Goal: Task Accomplishment & Management: Manage account settings

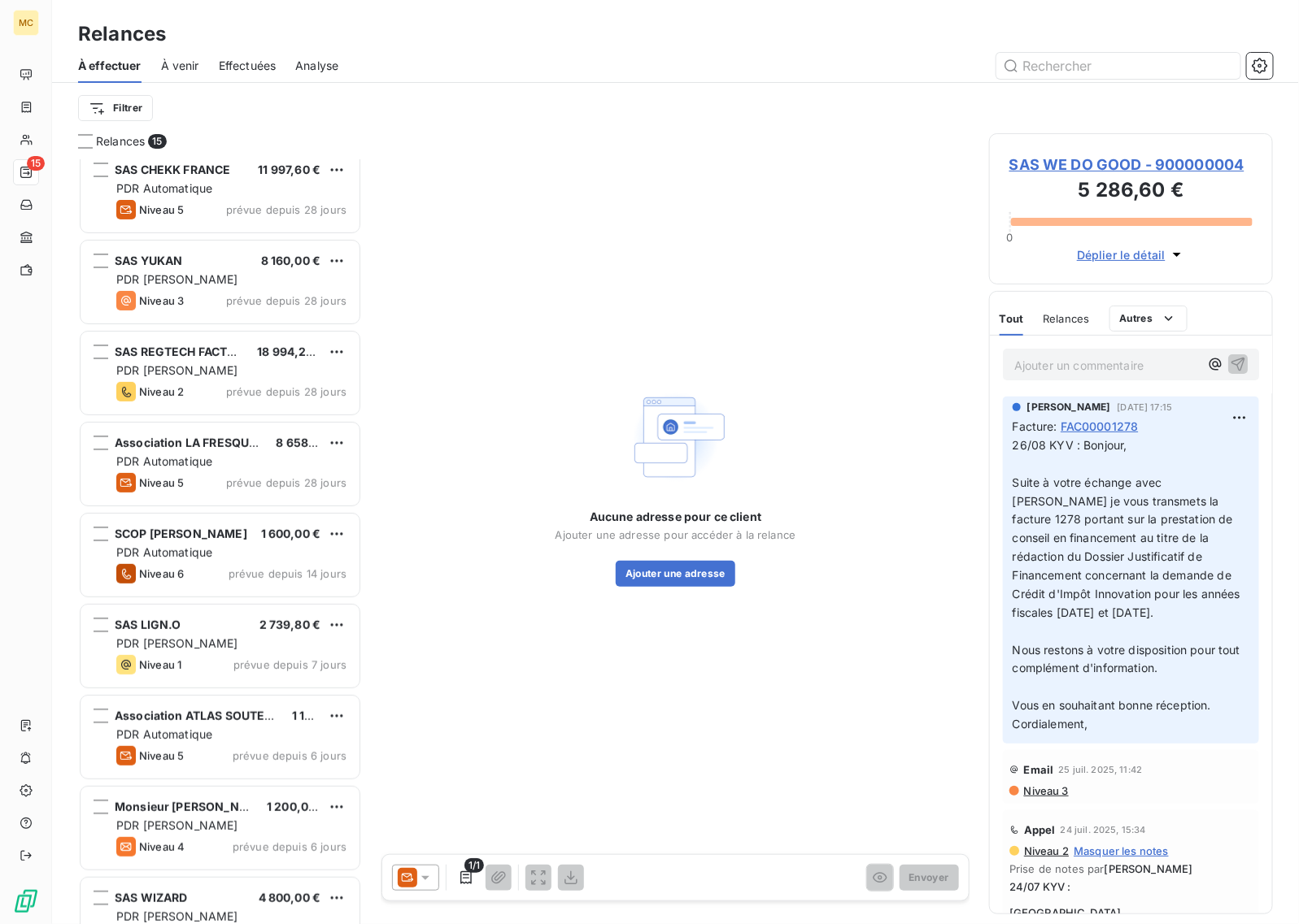
scroll to position [600, 0]
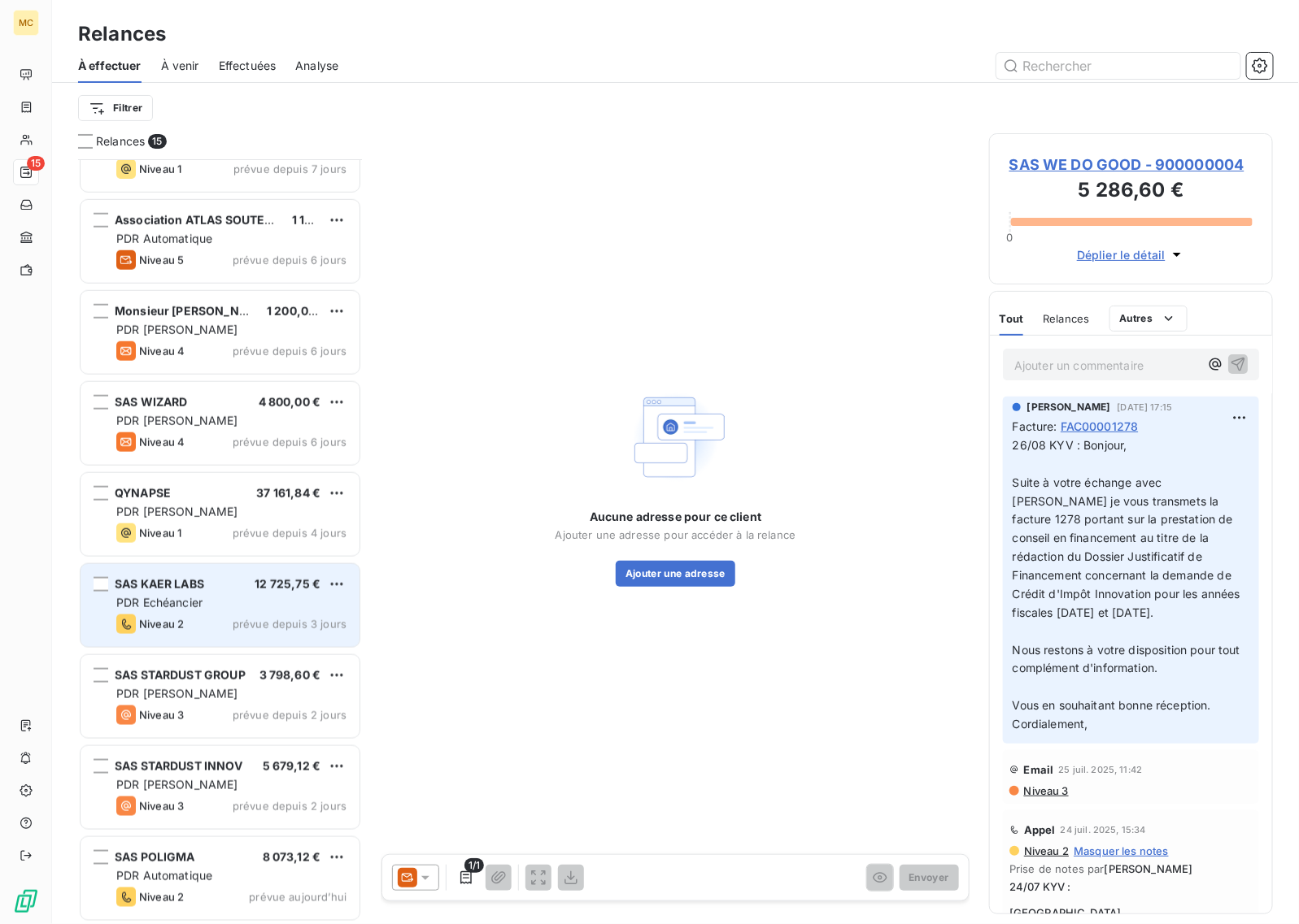
click at [222, 631] on div "Niveau 2 prévue depuis 3 jours" at bounding box center [231, 625] width 230 height 20
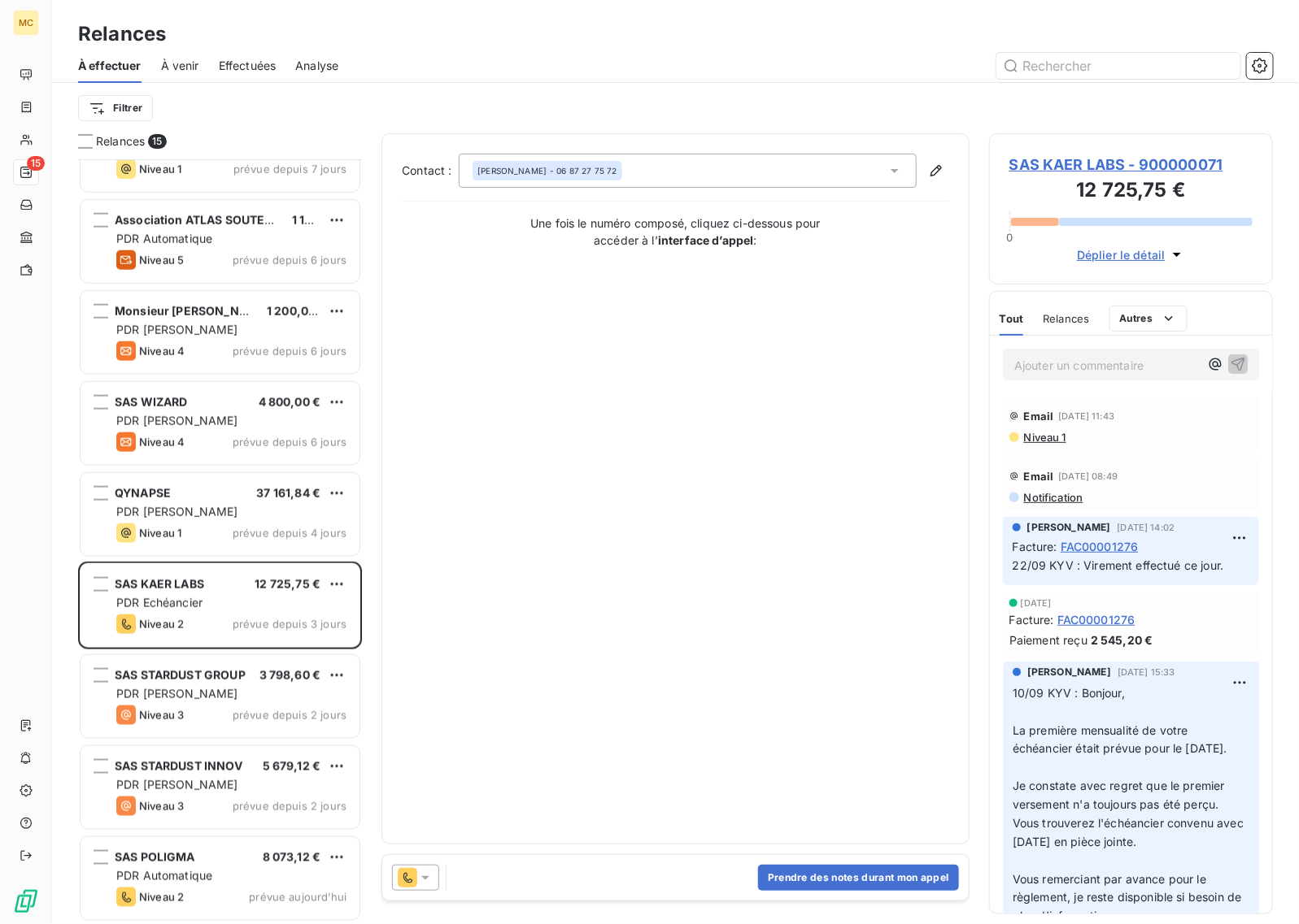
click at [653, 433] on div "Contact : [PERSON_NAME] - 06 87 27 75 72 Une fois le numéro composé, cliquez ci…" at bounding box center [675, 488] width 547 height 671
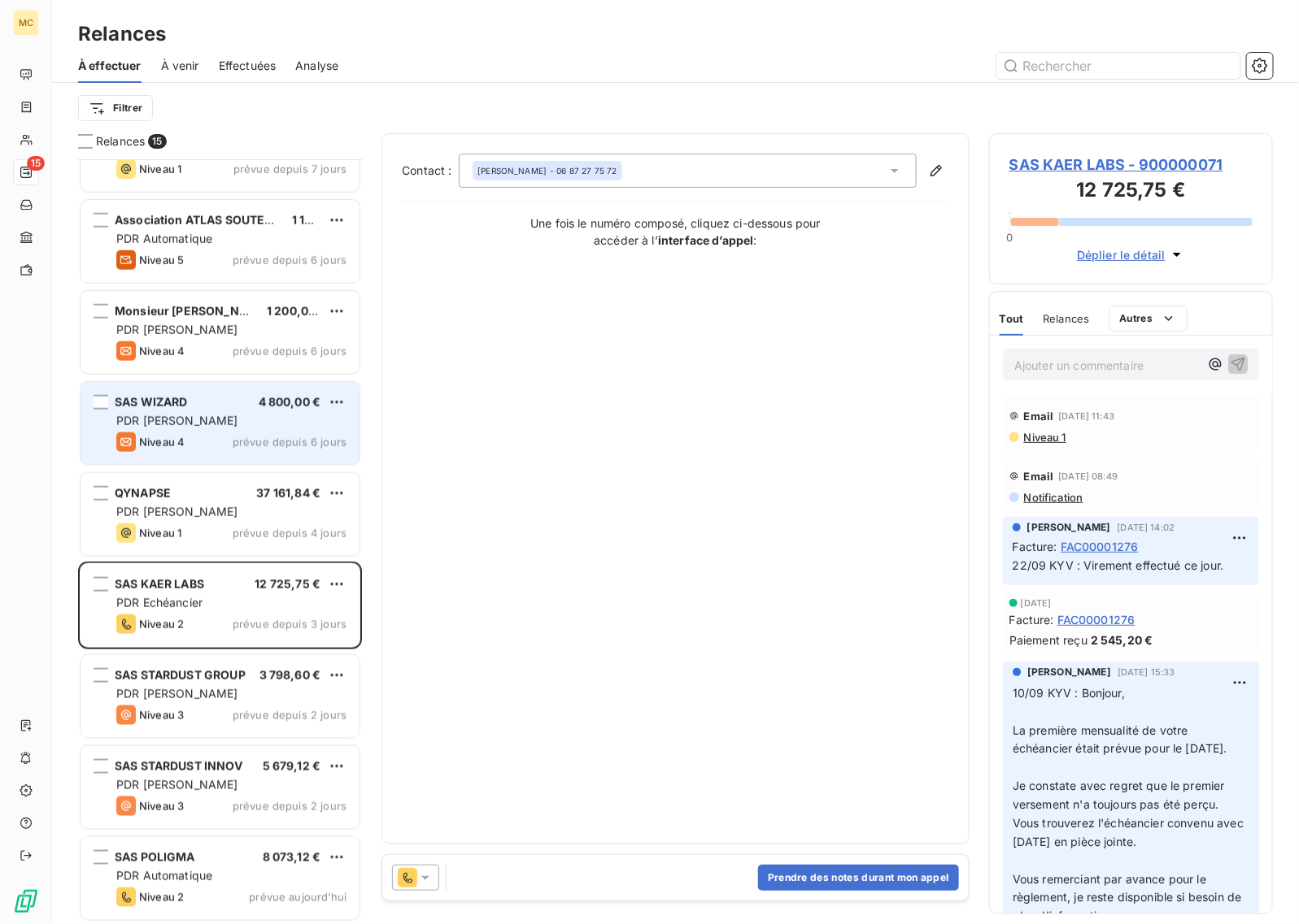
click at [201, 429] on div "SAS WIZARD 4 800,00 € PDR [PERSON_NAME] 4 prévue depuis 6 jours" at bounding box center [220, 423] width 279 height 83
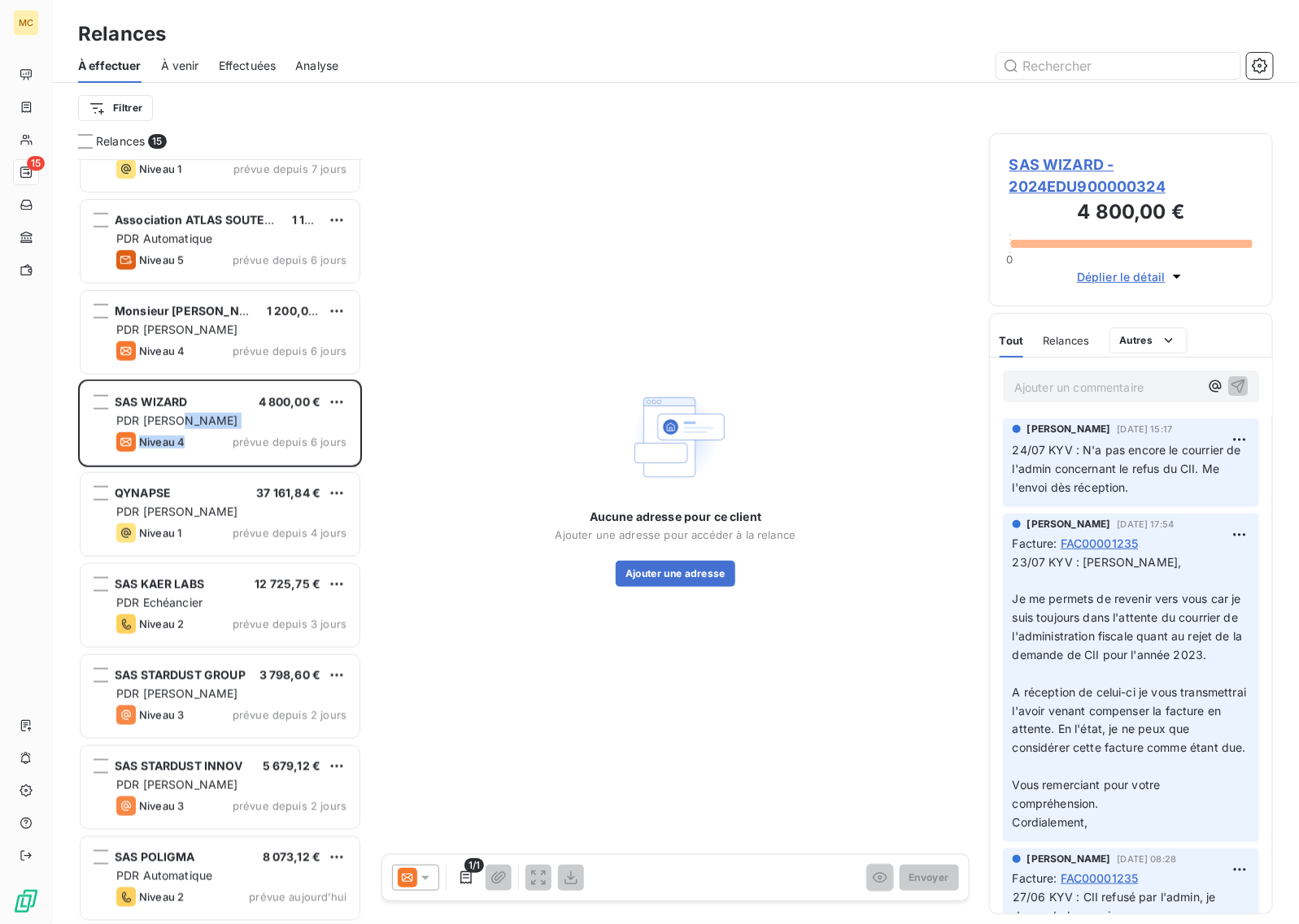
click at [664, 189] on div "Aucune adresse pour ce client Ajouter une adresse pour accéder à la relance Ajo…" at bounding box center [675, 486] width 588 height 705
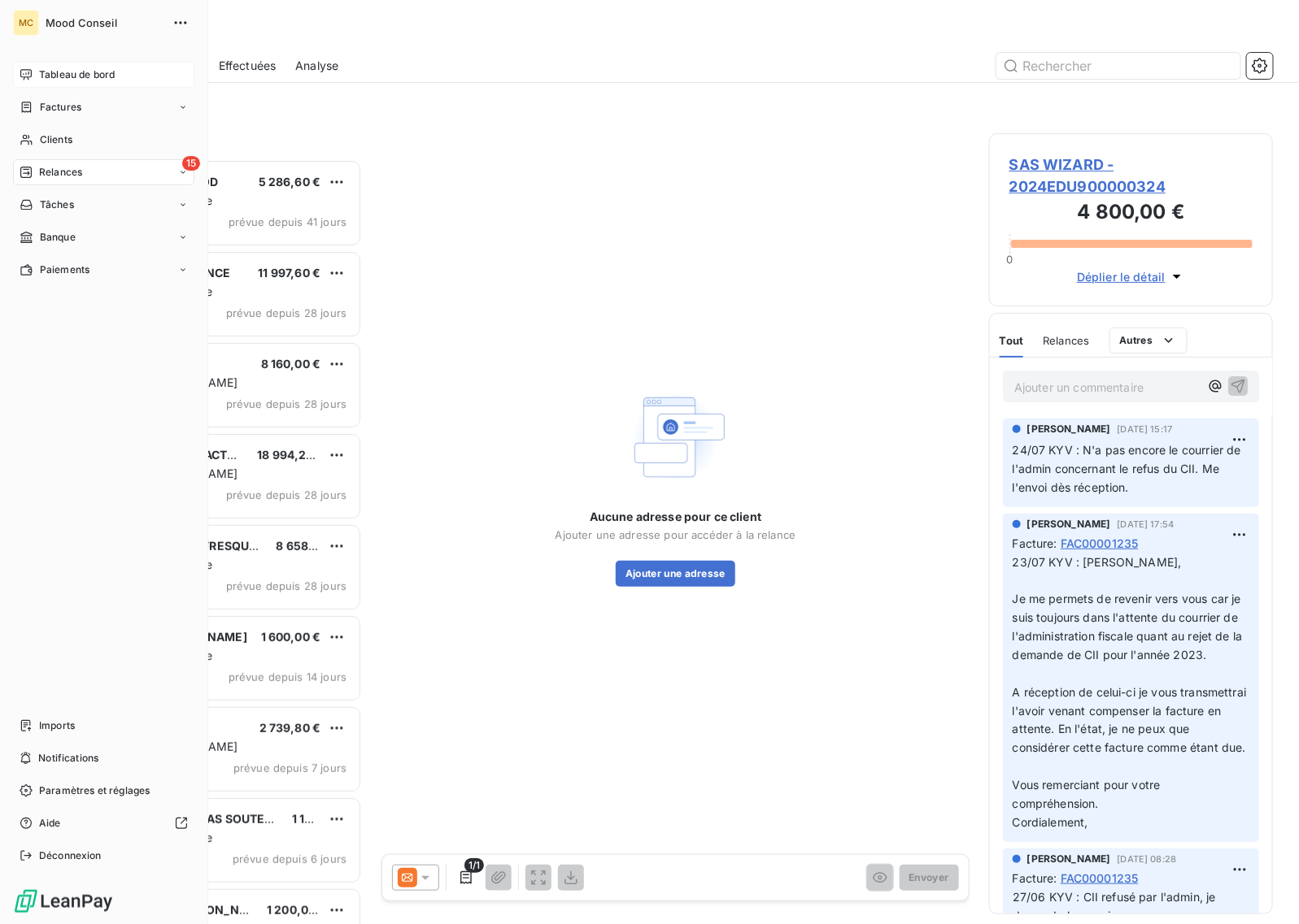
click at [58, 68] on span "Tableau de bord" at bounding box center [77, 75] width 76 height 15
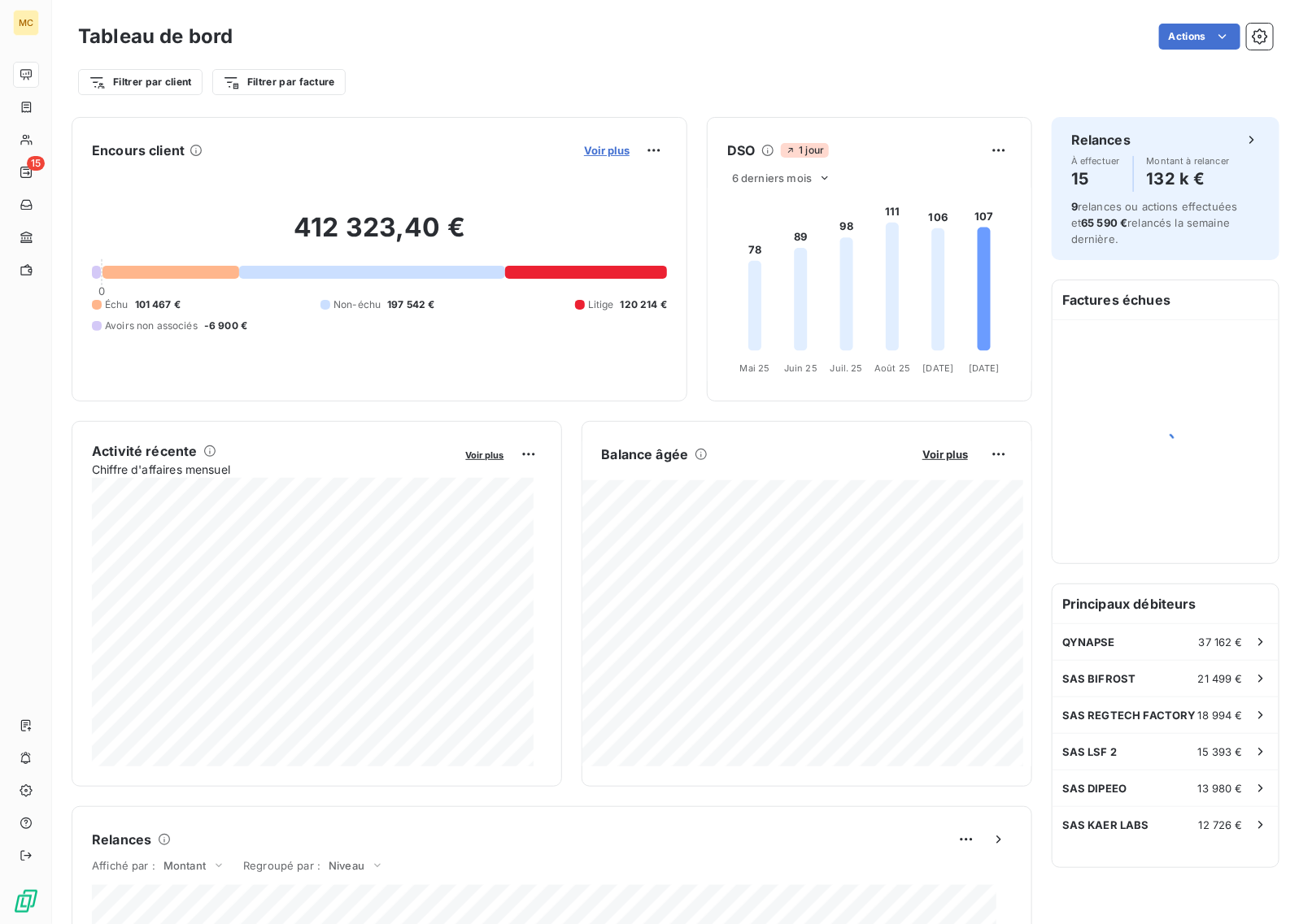
click at [611, 150] on span "Voir plus" at bounding box center [607, 150] width 45 height 13
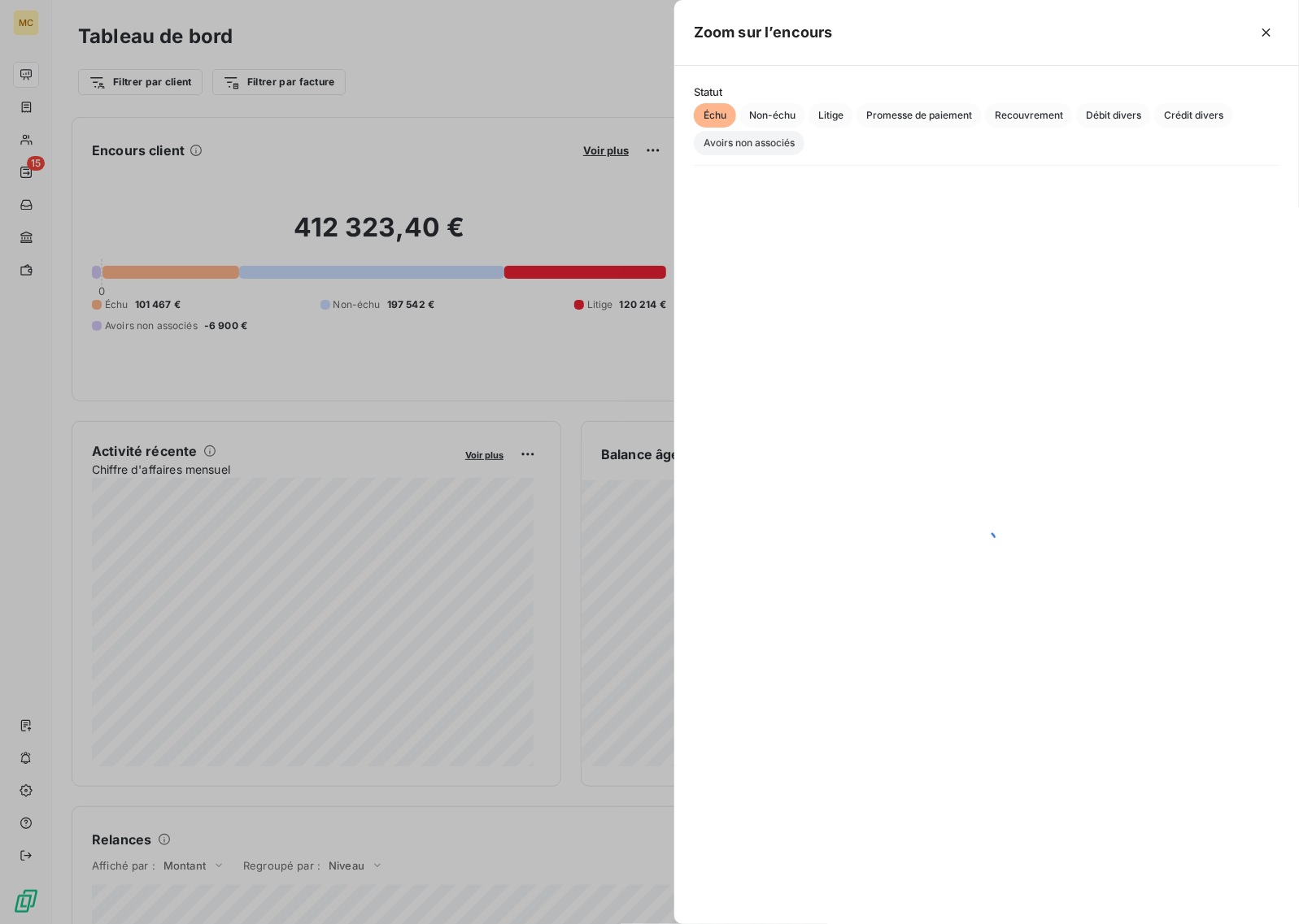
click at [749, 143] on span "Avoirs non associés" at bounding box center [749, 144] width 111 height 25
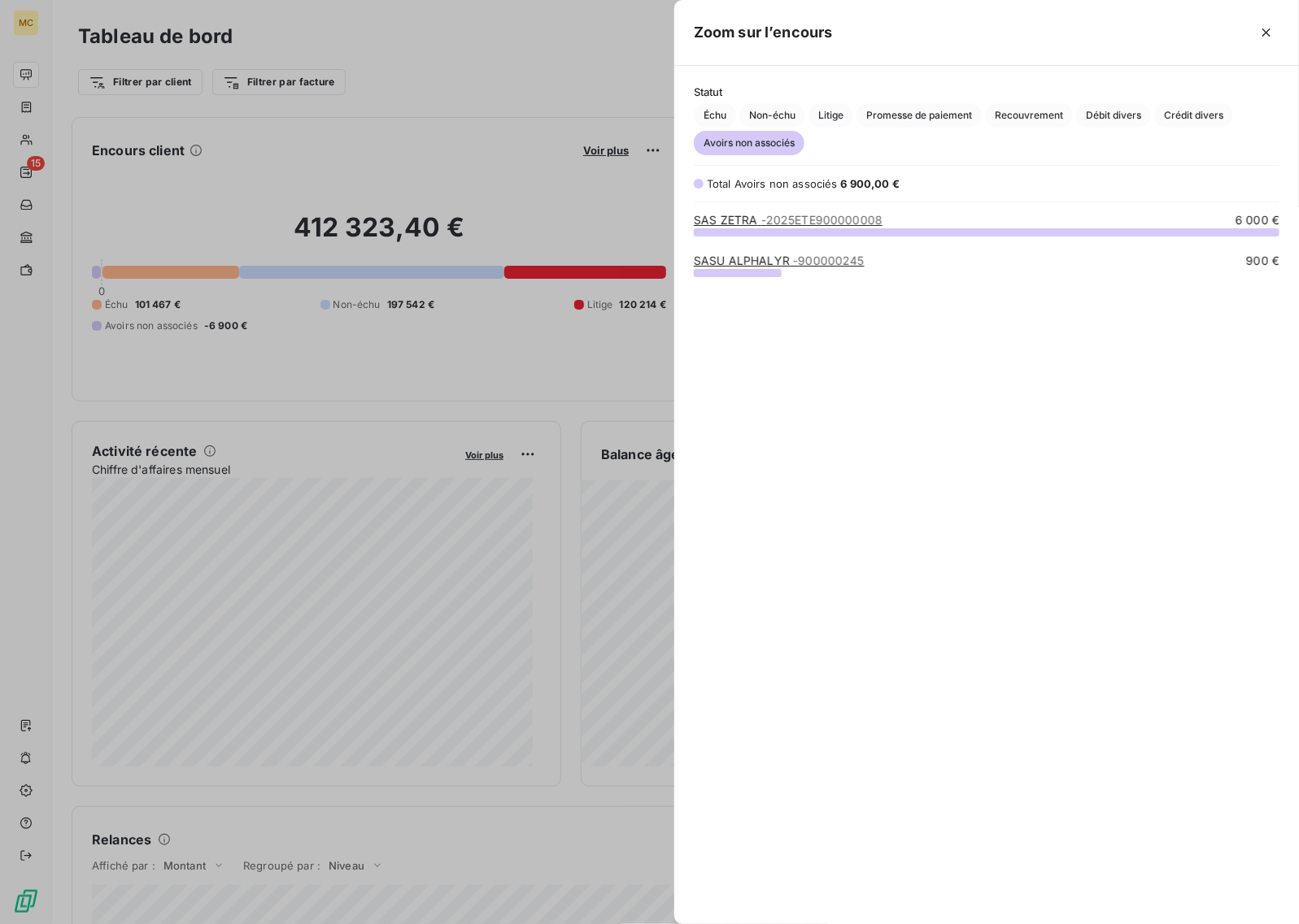
scroll to position [677, 610]
click at [806, 220] on span "- 2025ETE900000008" at bounding box center [822, 219] width 122 height 14
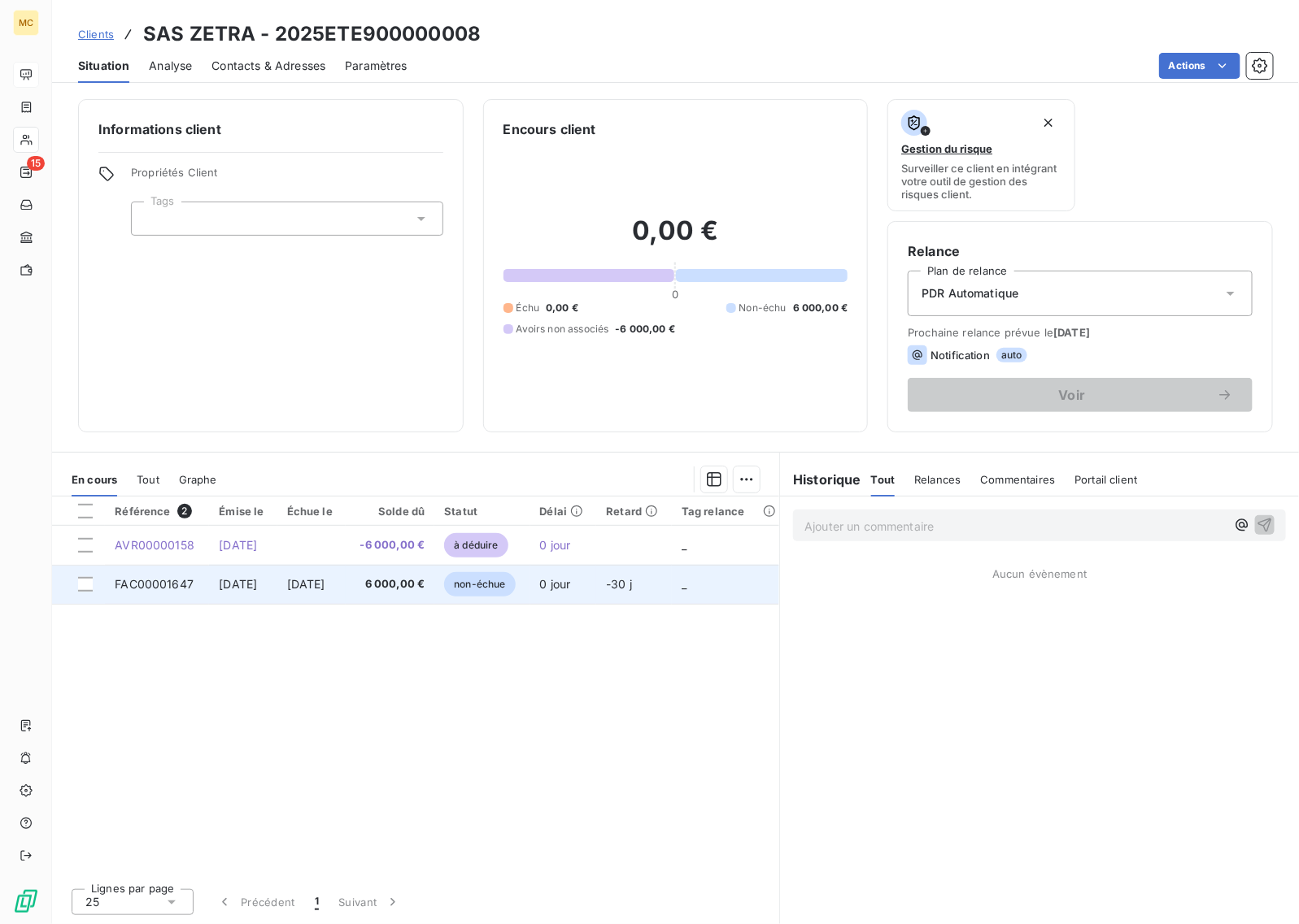
click at [416, 582] on span "6 000,00 €" at bounding box center [390, 585] width 69 height 16
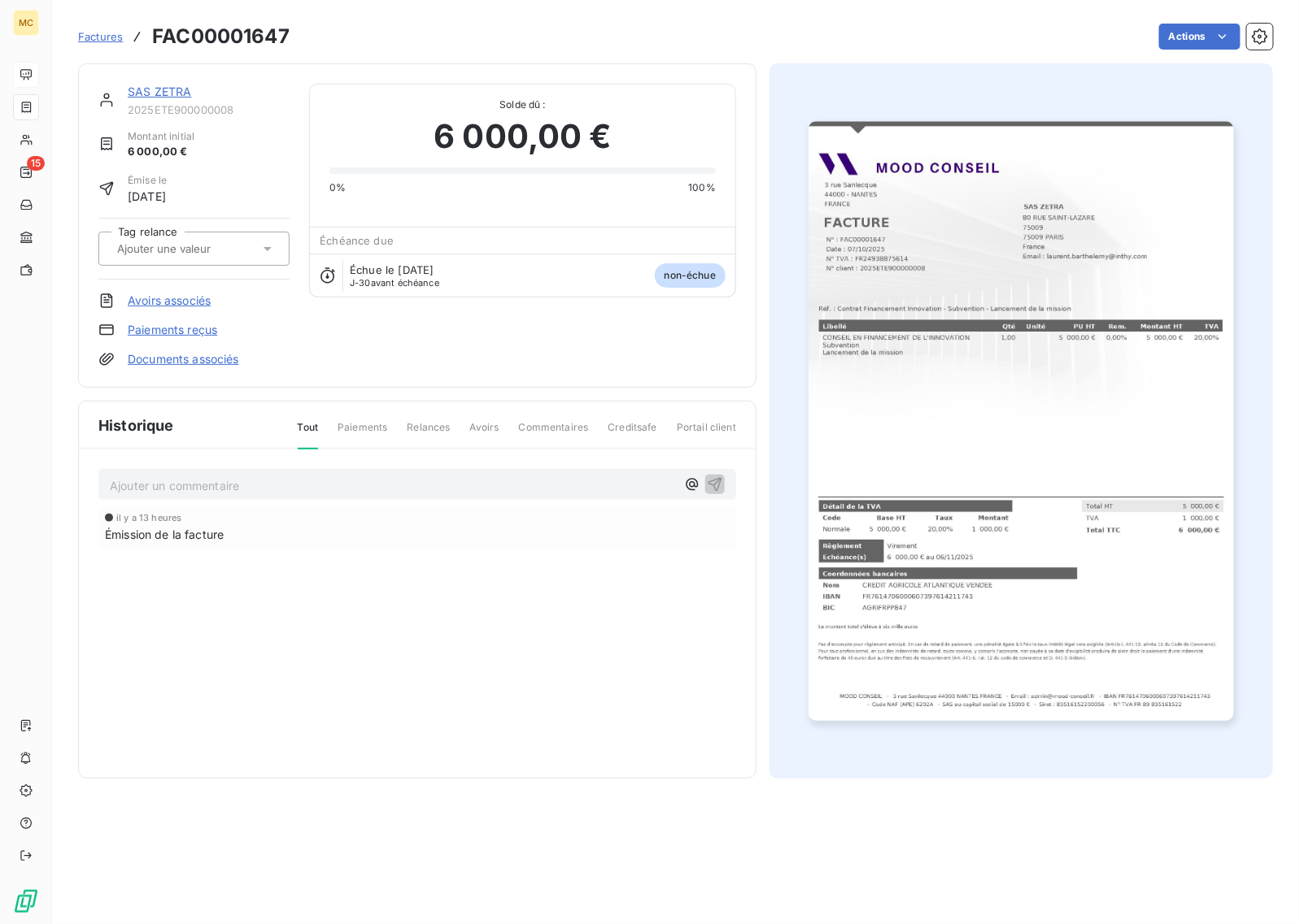
click at [313, 351] on div "SAS ZETRA 2025ETE900000008 Montant initial 6 000,00 € Émise le [DATE] Tag relan…" at bounding box center [417, 226] width 638 height 284
click at [304, 327] on div "SAS ZETRA 2025ETE900000008 Montant initial 6 000,00 € Émise le [DATE] Tag relan…" at bounding box center [417, 226] width 638 height 284
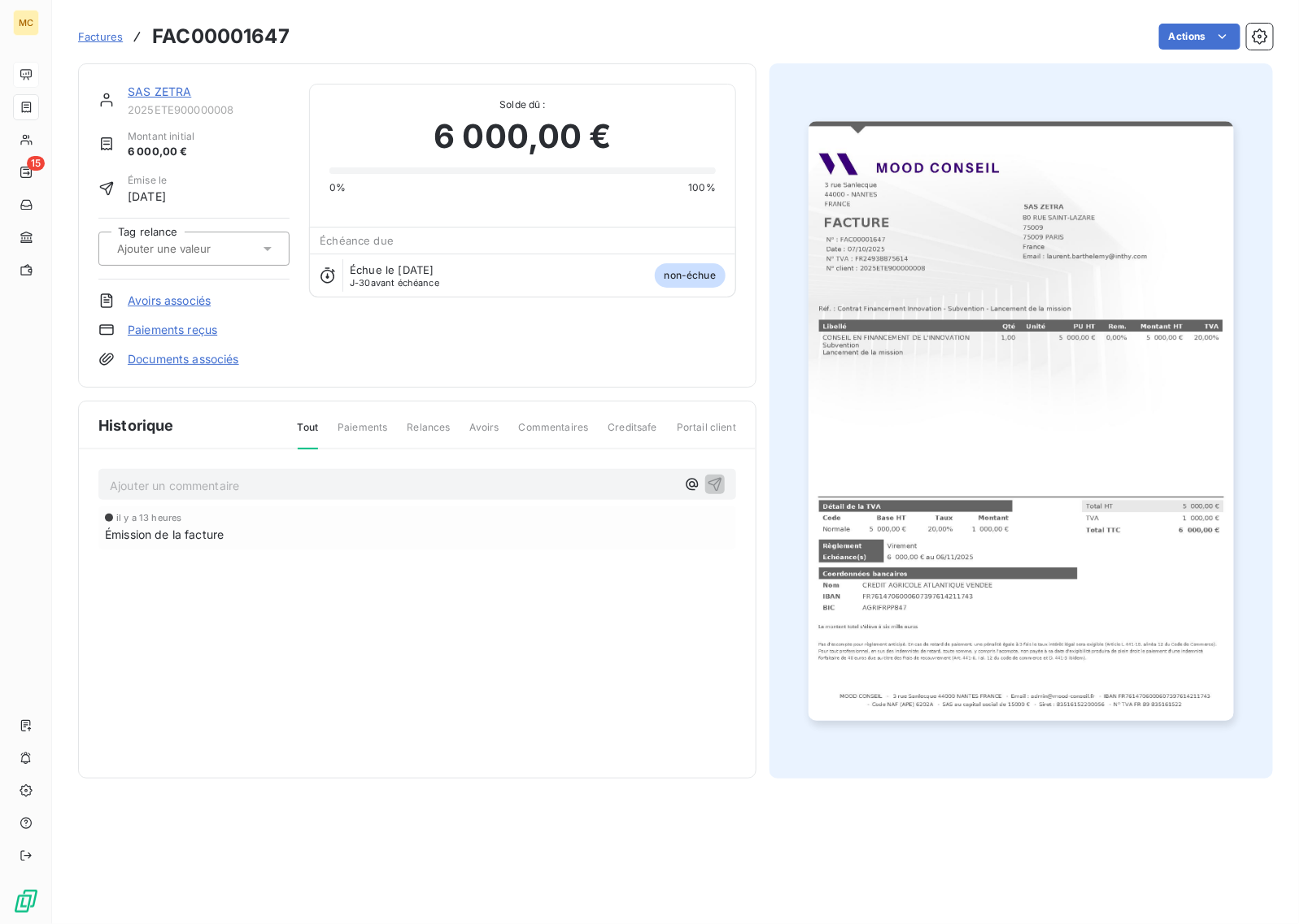
click at [194, 295] on link "Avoirs associés" at bounding box center [169, 301] width 83 height 16
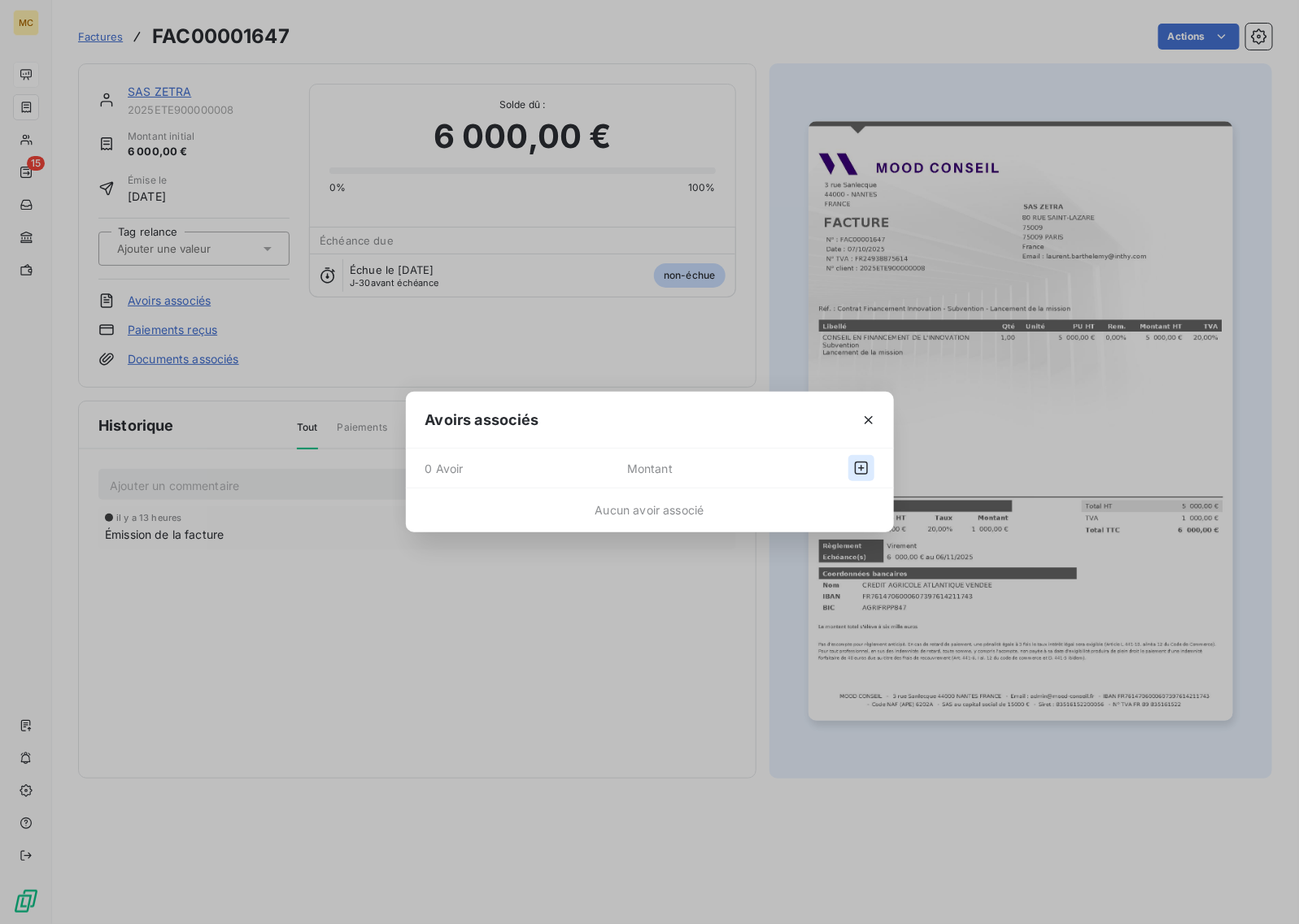
click at [870, 464] on button "button" at bounding box center [862, 469] width 26 height 26
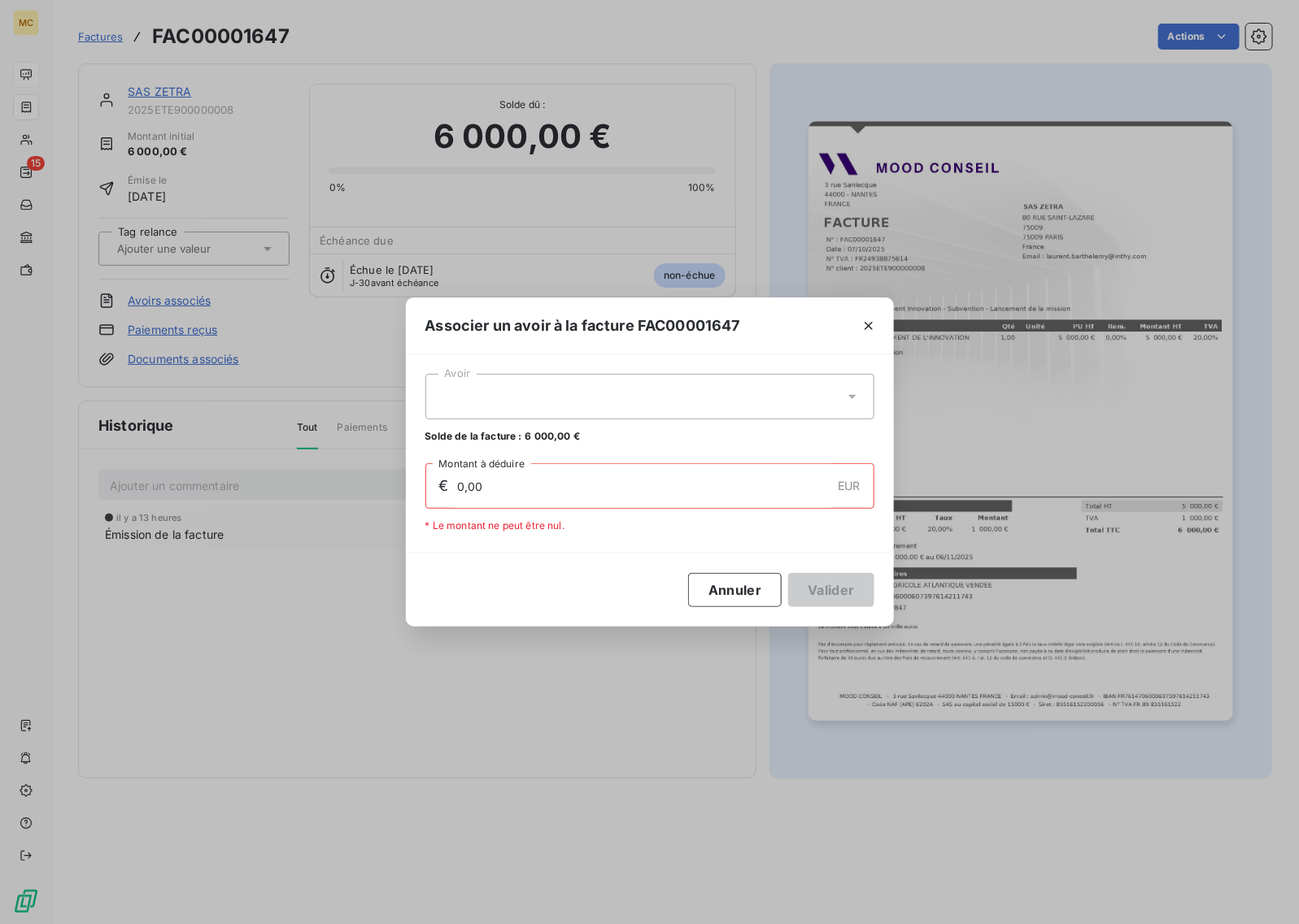
click at [531, 383] on div at bounding box center [650, 396] width 449 height 45
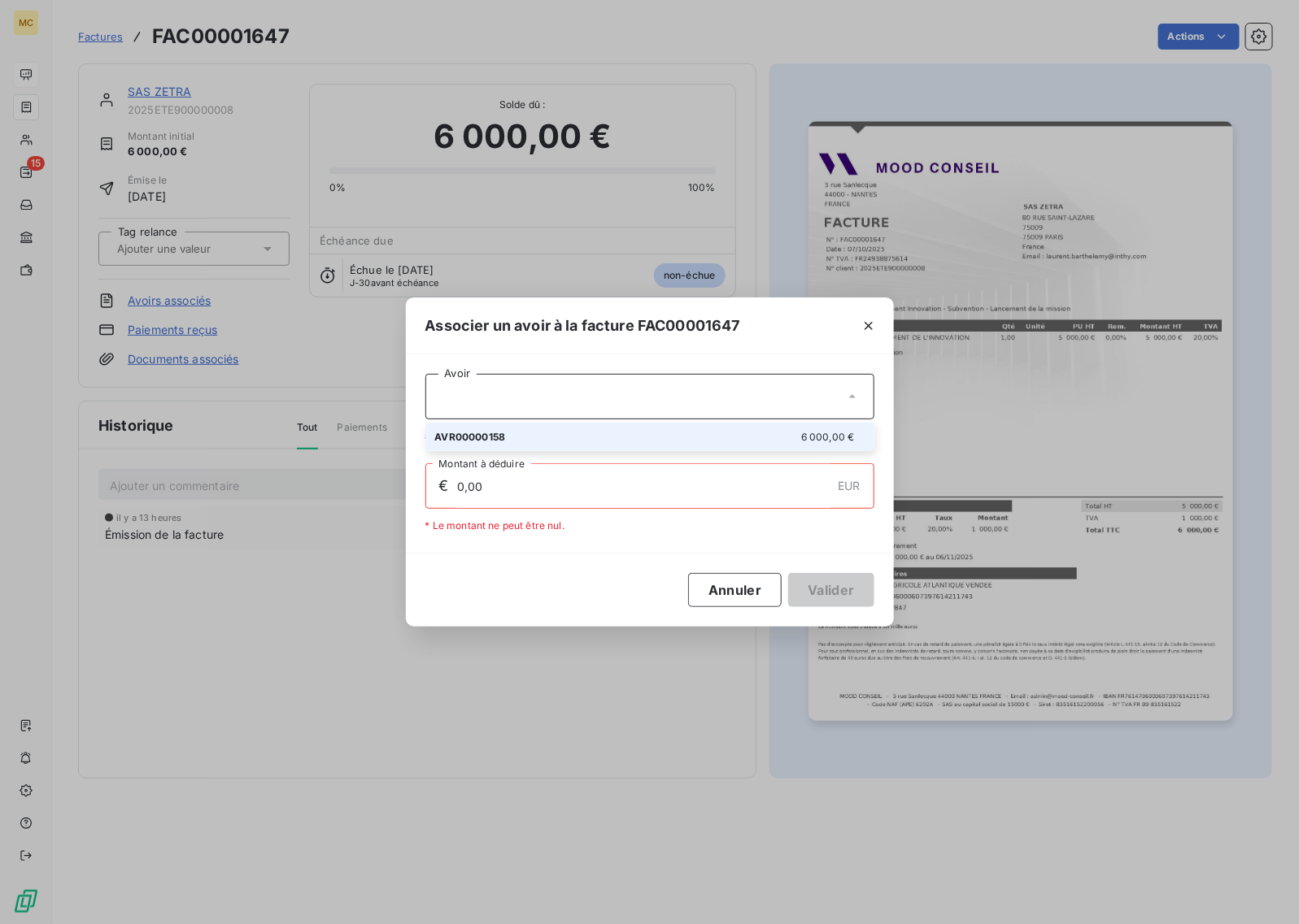
click at [535, 440] on div "AVR00000158 6 000,00 €" at bounding box center [650, 436] width 429 height 16
type input "6 000,00"
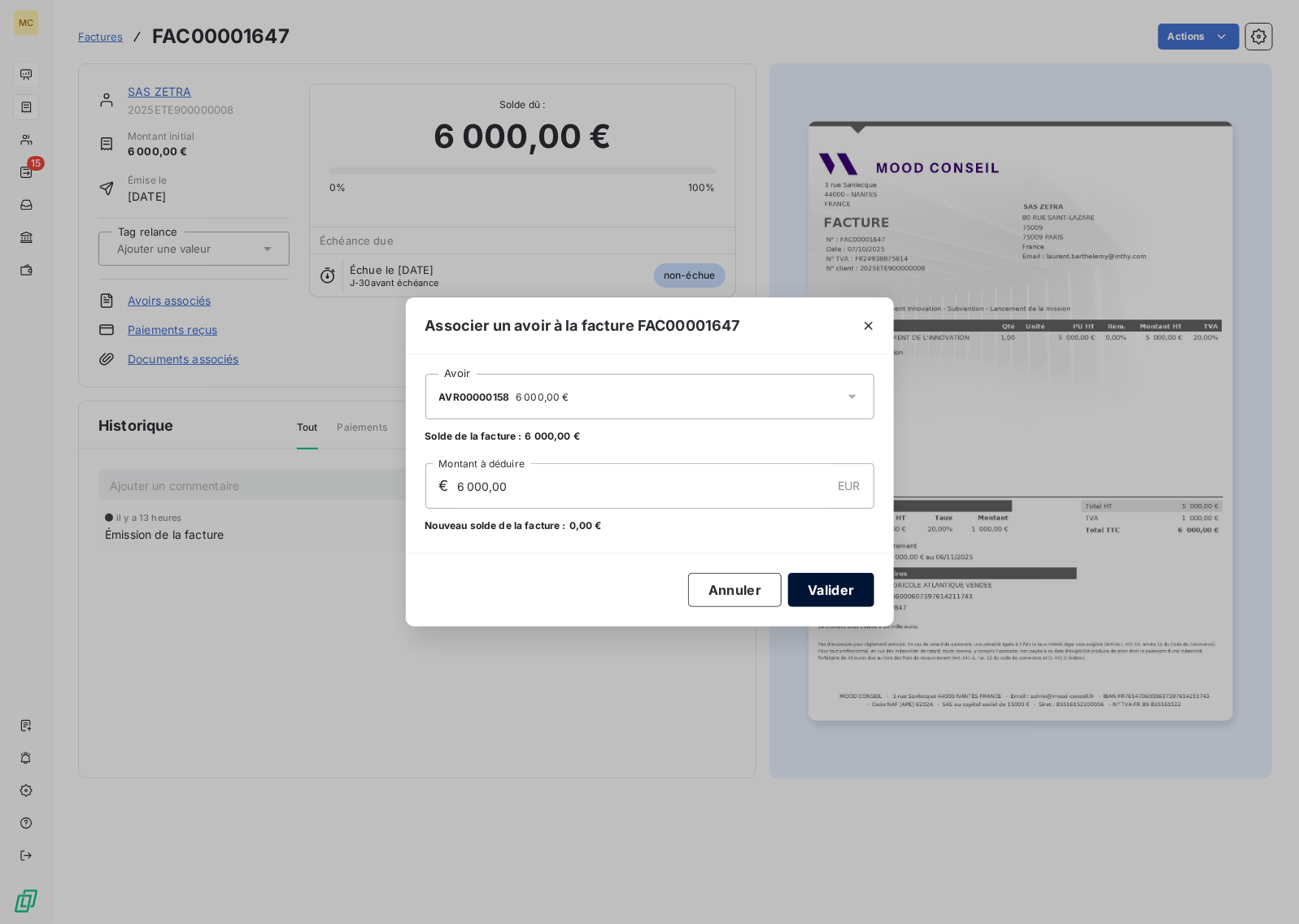
click at [850, 587] on button "Valider" at bounding box center [830, 590] width 85 height 34
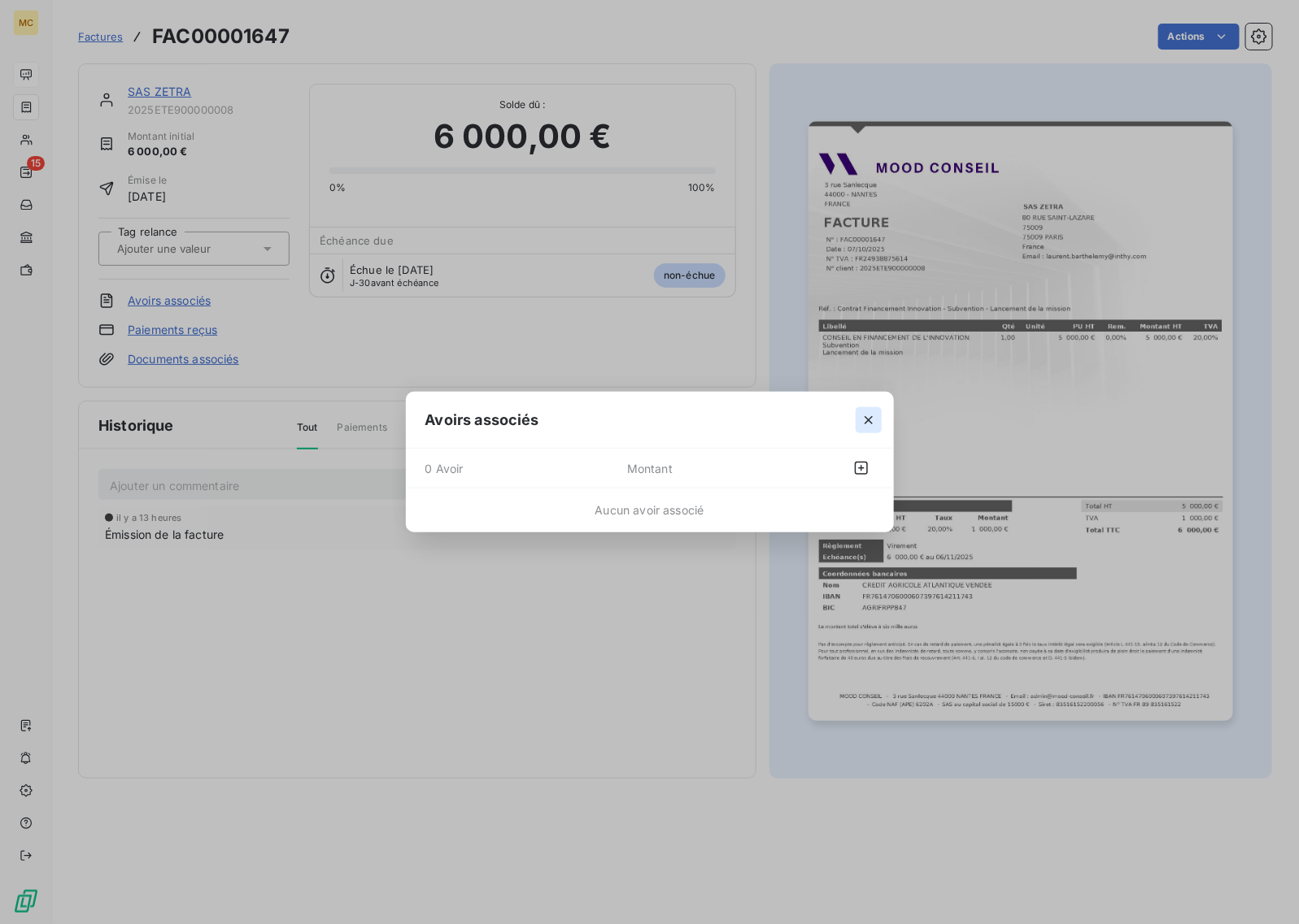
click at [868, 417] on icon "button" at bounding box center [869, 421] width 17 height 16
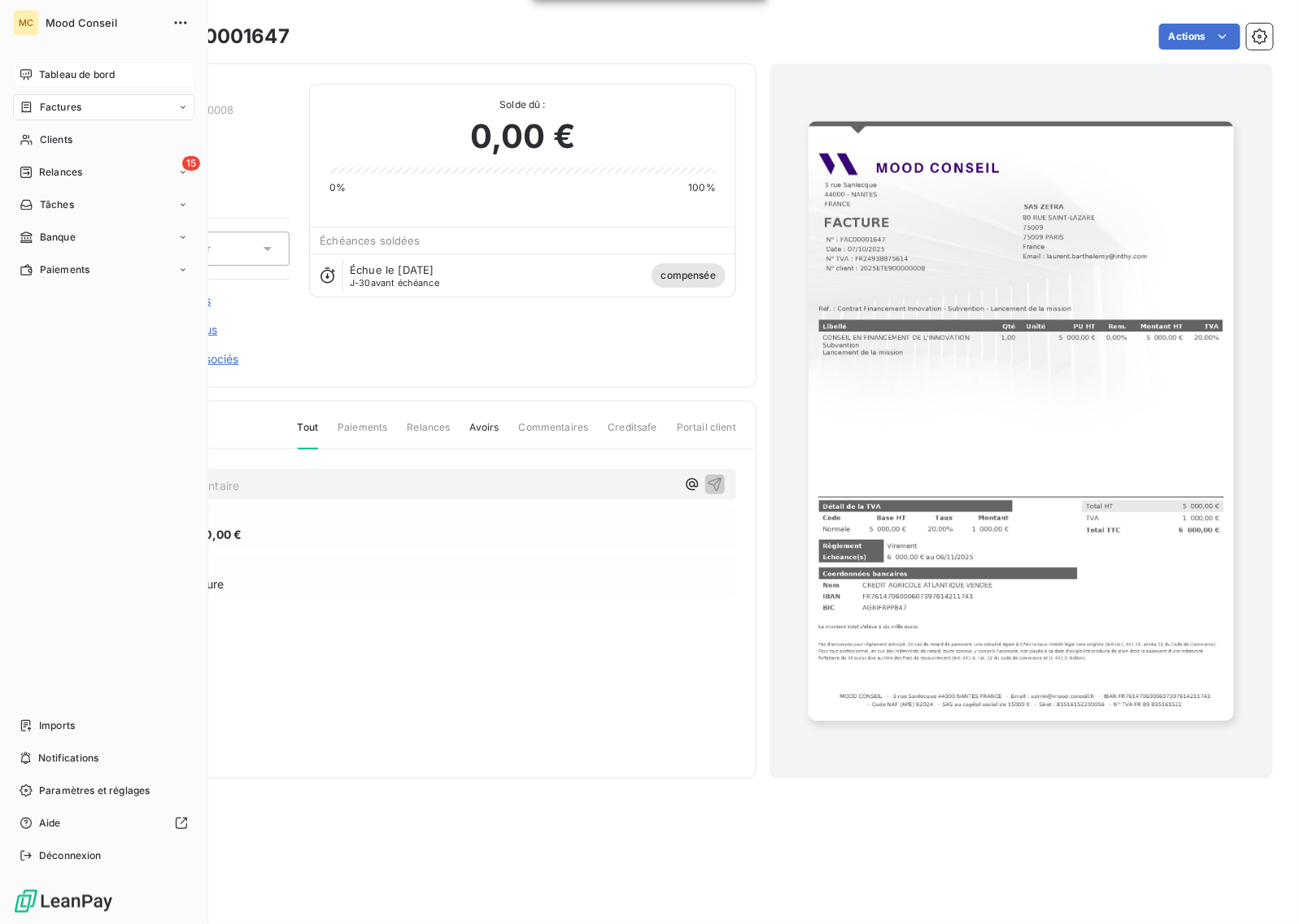
click at [125, 78] on div "Tableau de bord" at bounding box center [104, 75] width 182 height 26
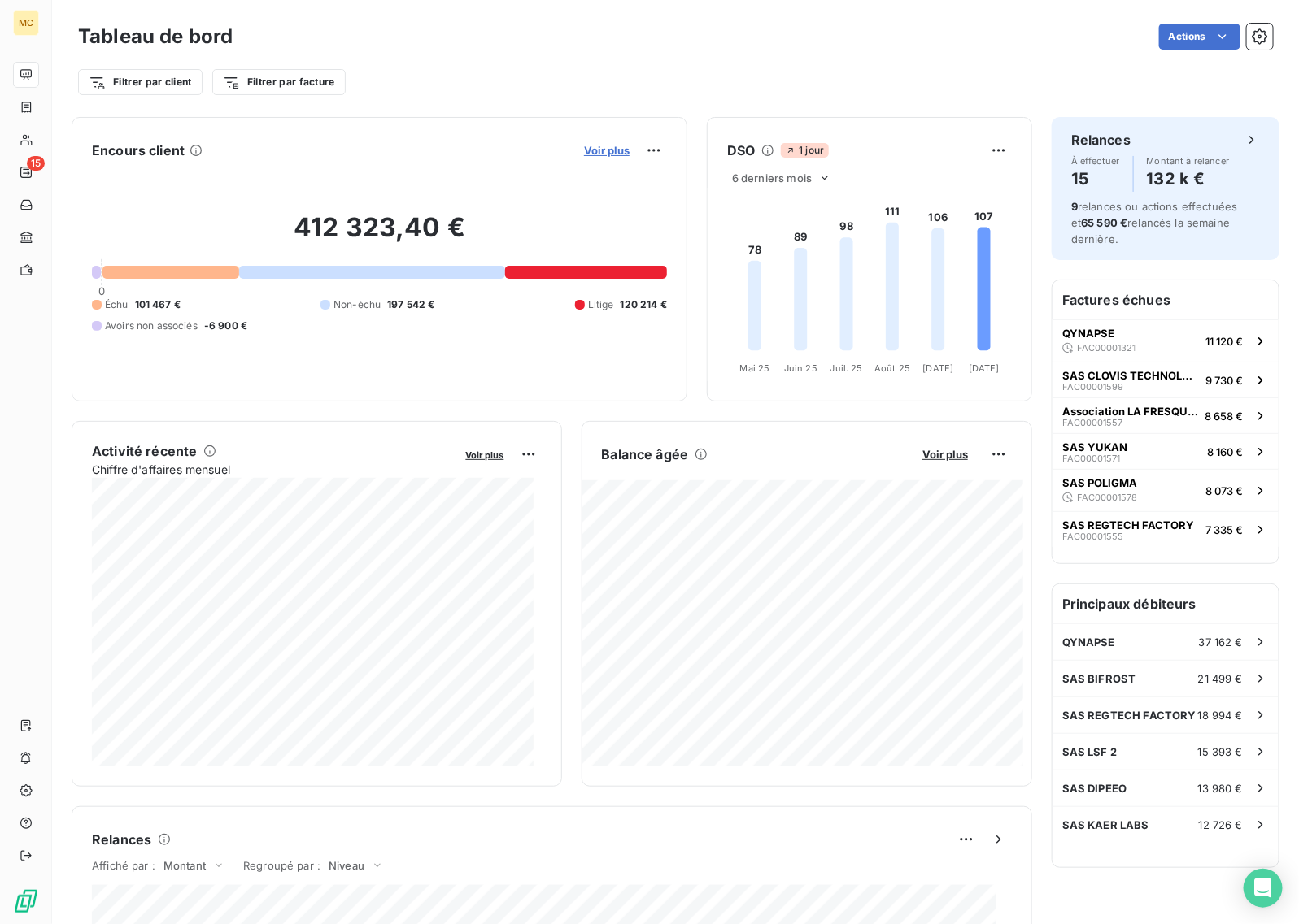
click at [595, 148] on span "Voir plus" at bounding box center [607, 150] width 45 height 13
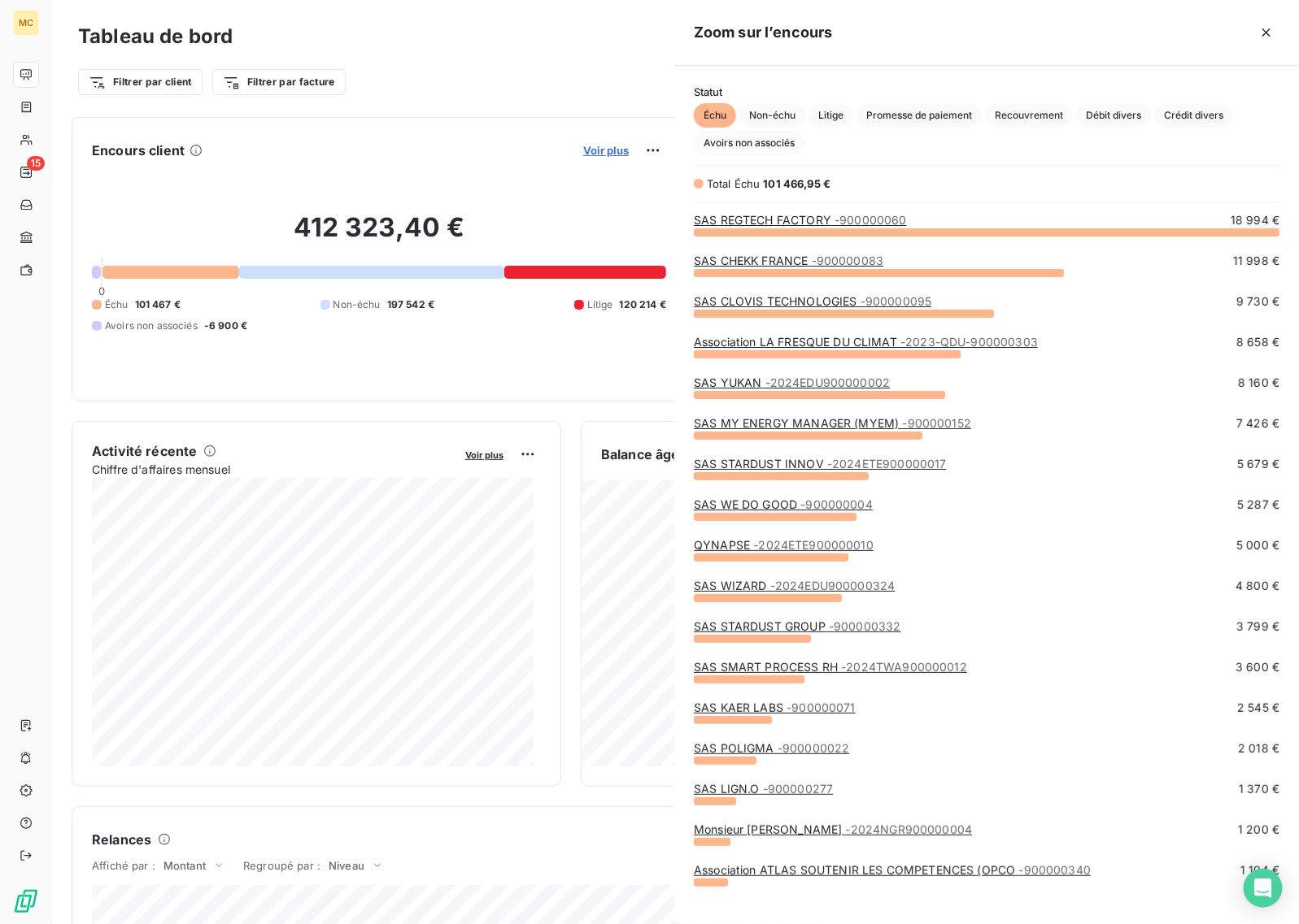
scroll to position [677, 610]
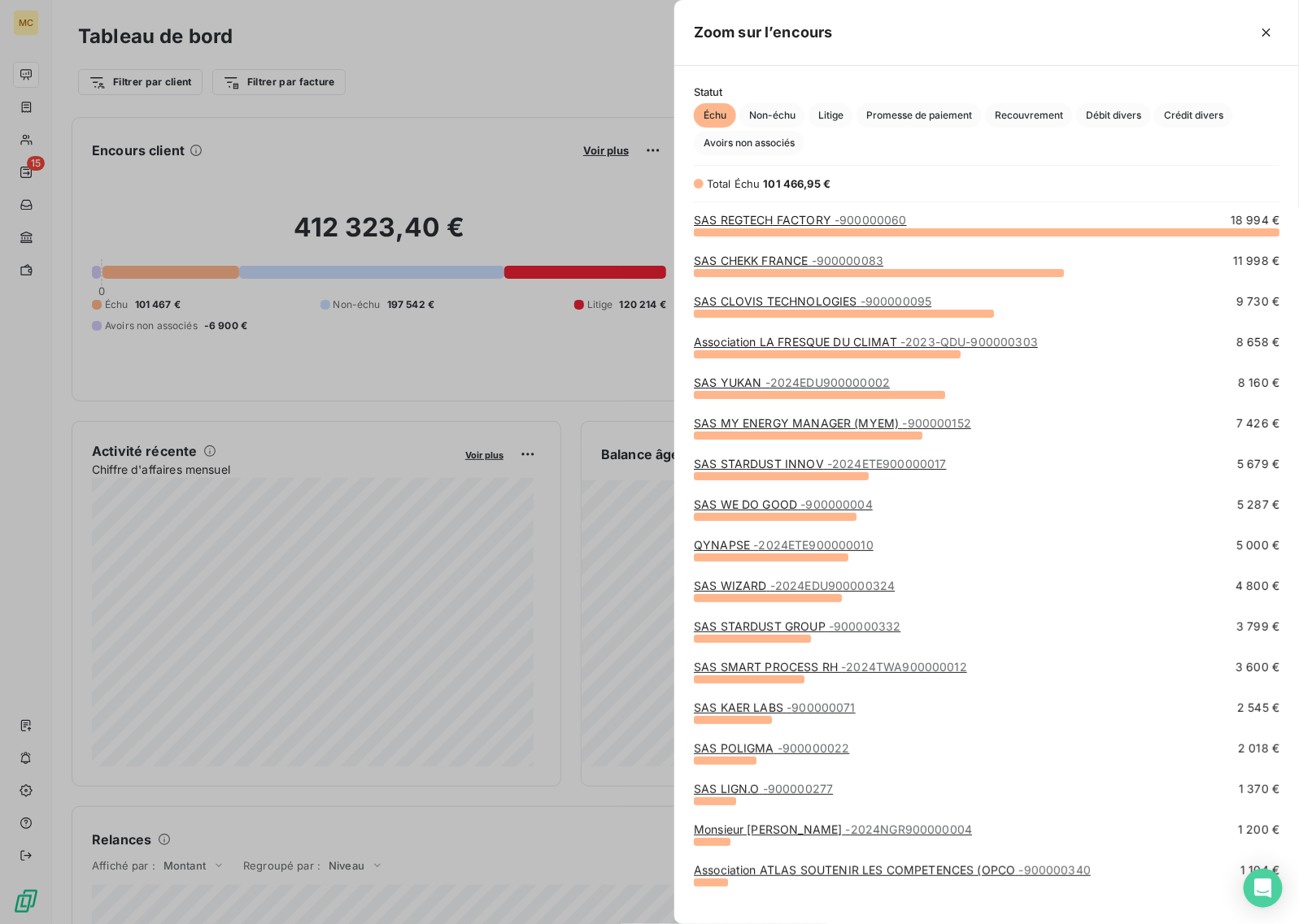
click at [824, 672] on link "SAS SMART PROCESS RH - 2024TWA900000012" at bounding box center [830, 667] width 273 height 14
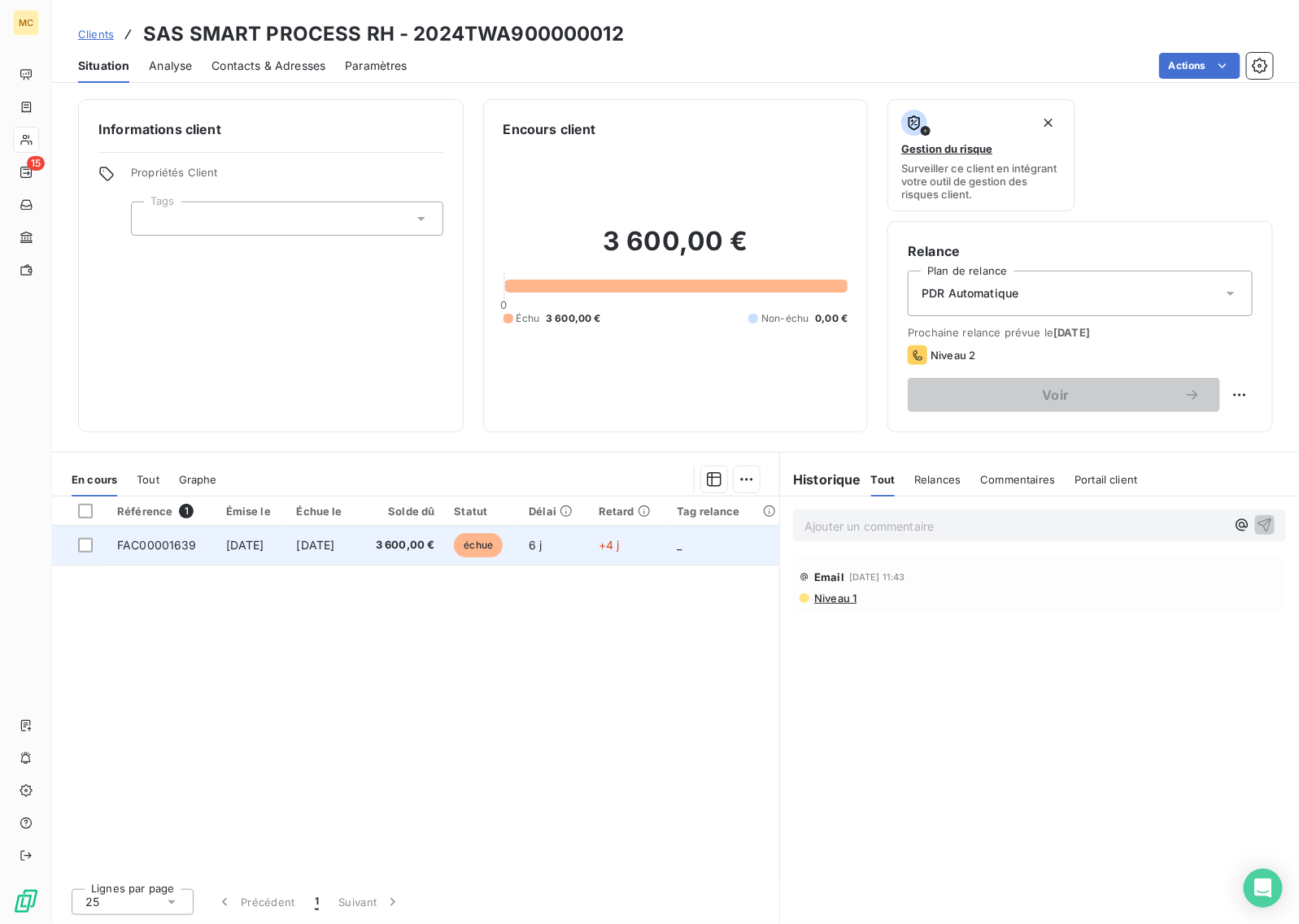
click at [335, 545] on span "3 oct. 2025" at bounding box center [316, 544] width 38 height 14
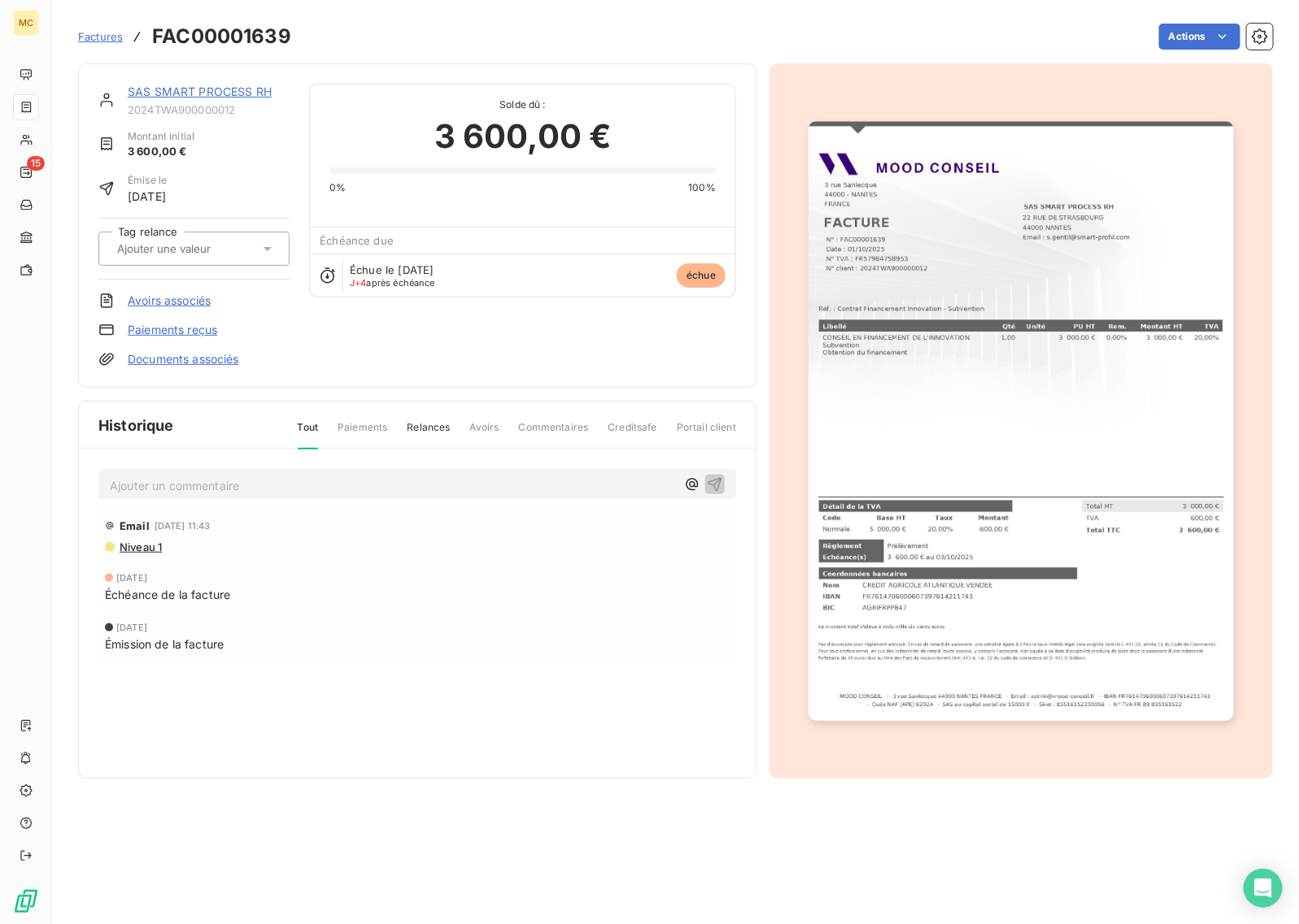
click at [224, 93] on link "SAS SMART PROCESS RH" at bounding box center [200, 91] width 144 height 14
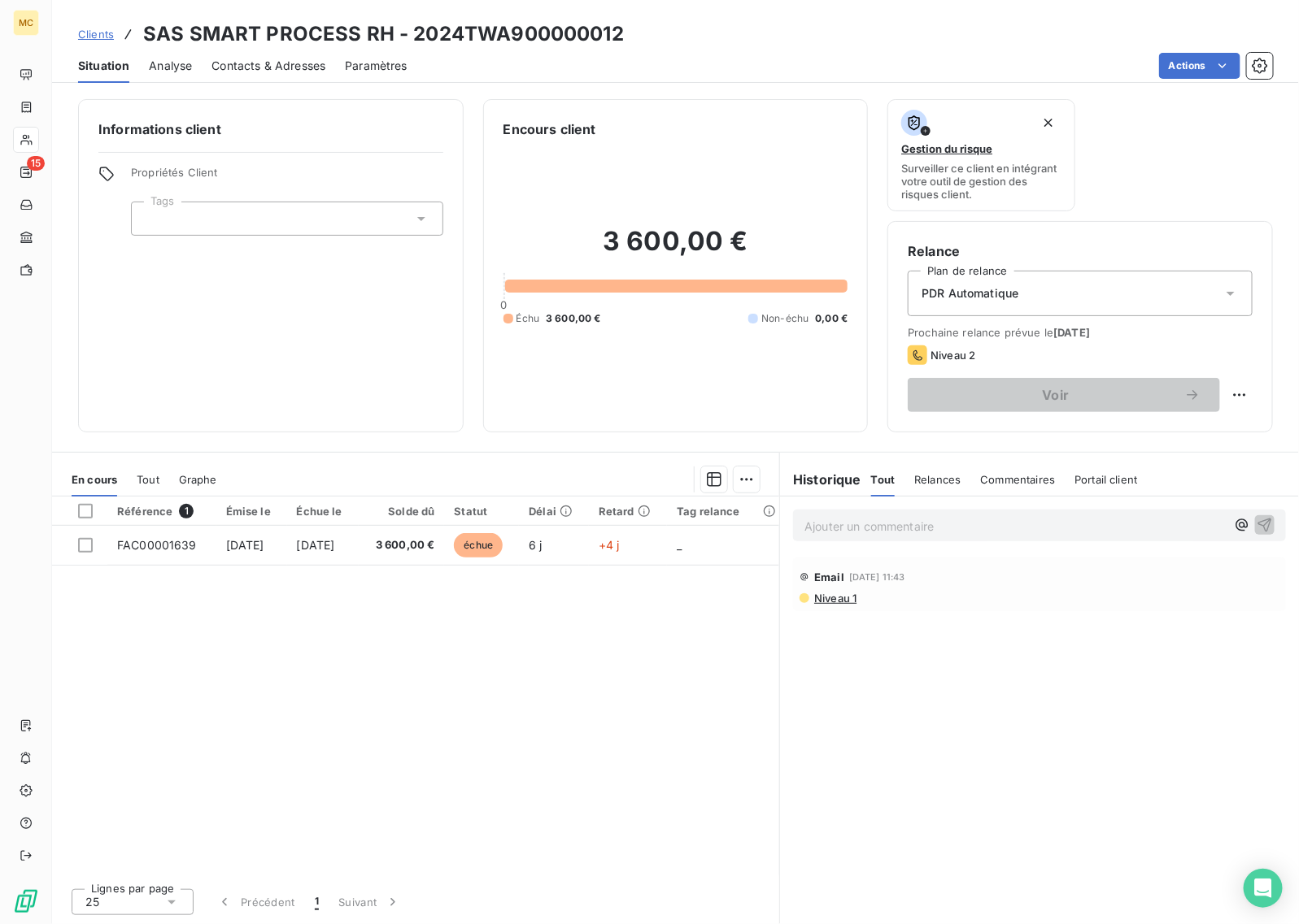
click at [262, 70] on span "Contacts & Adresses" at bounding box center [268, 66] width 114 height 16
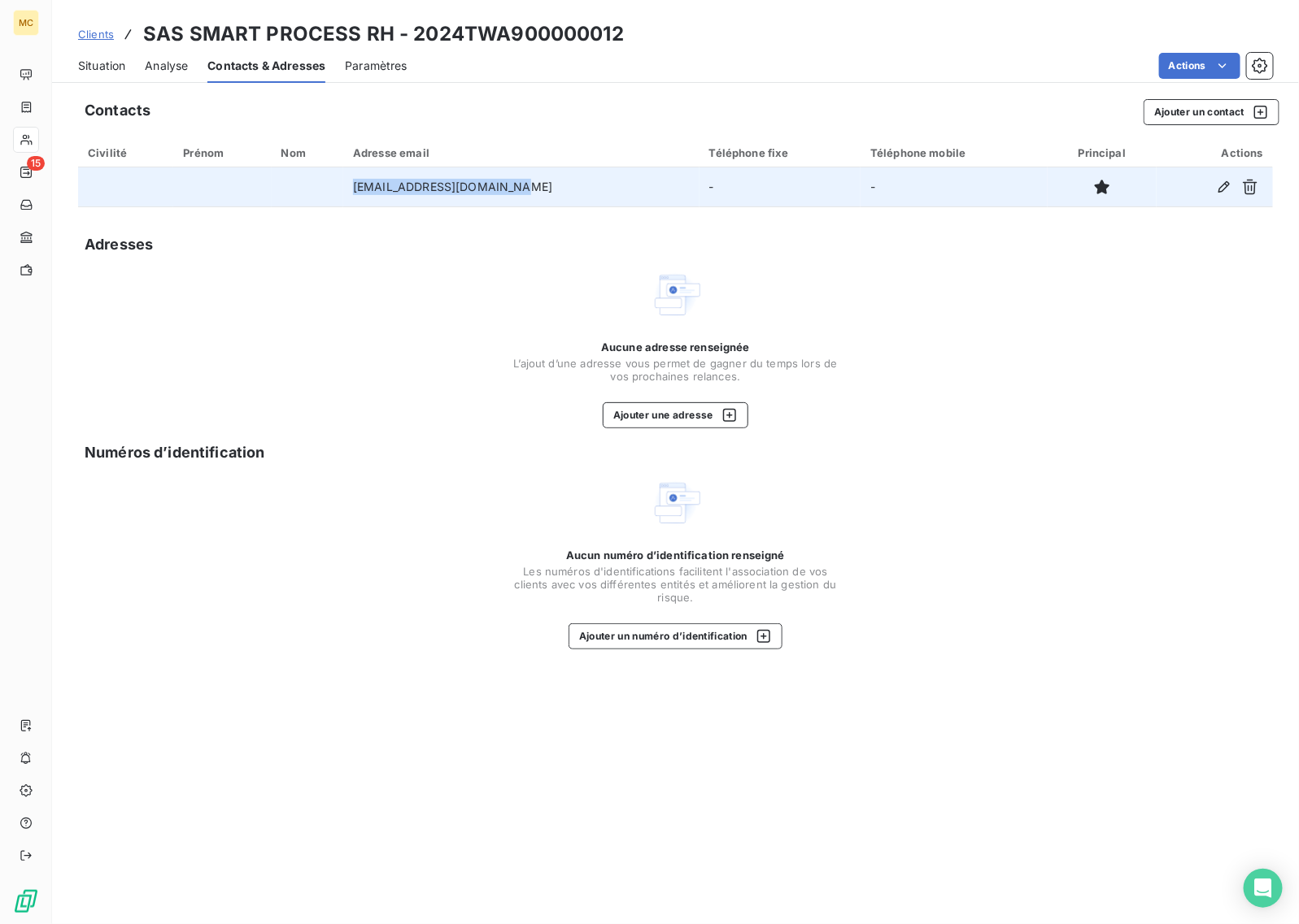
drag, startPoint x: 457, startPoint y: 189, endPoint x: 371, endPoint y: 191, distance: 86.0
click at [371, 191] on td "s.gentil@smart-profil.com" at bounding box center [522, 186] width 357 height 39
copy td "s.gentil@smart-profil.com"
click at [1217, 194] on icon "button" at bounding box center [1224, 187] width 17 height 16
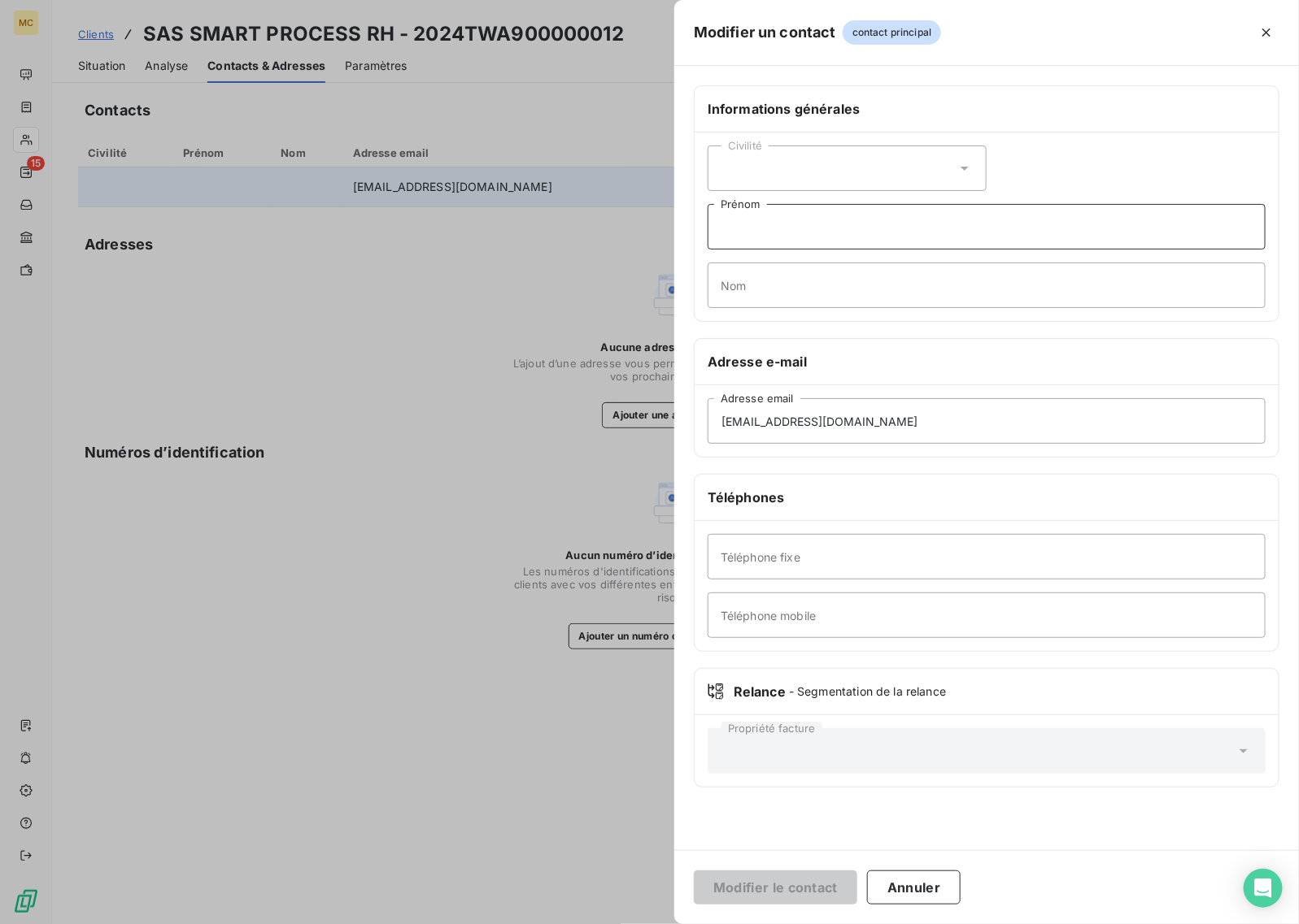
click at [799, 237] on input "Prénom" at bounding box center [986, 226] width 558 height 45
type input "Samia"
type input "Gentil"
click at [760, 177] on div "Civilité" at bounding box center [847, 167] width 279 height 45
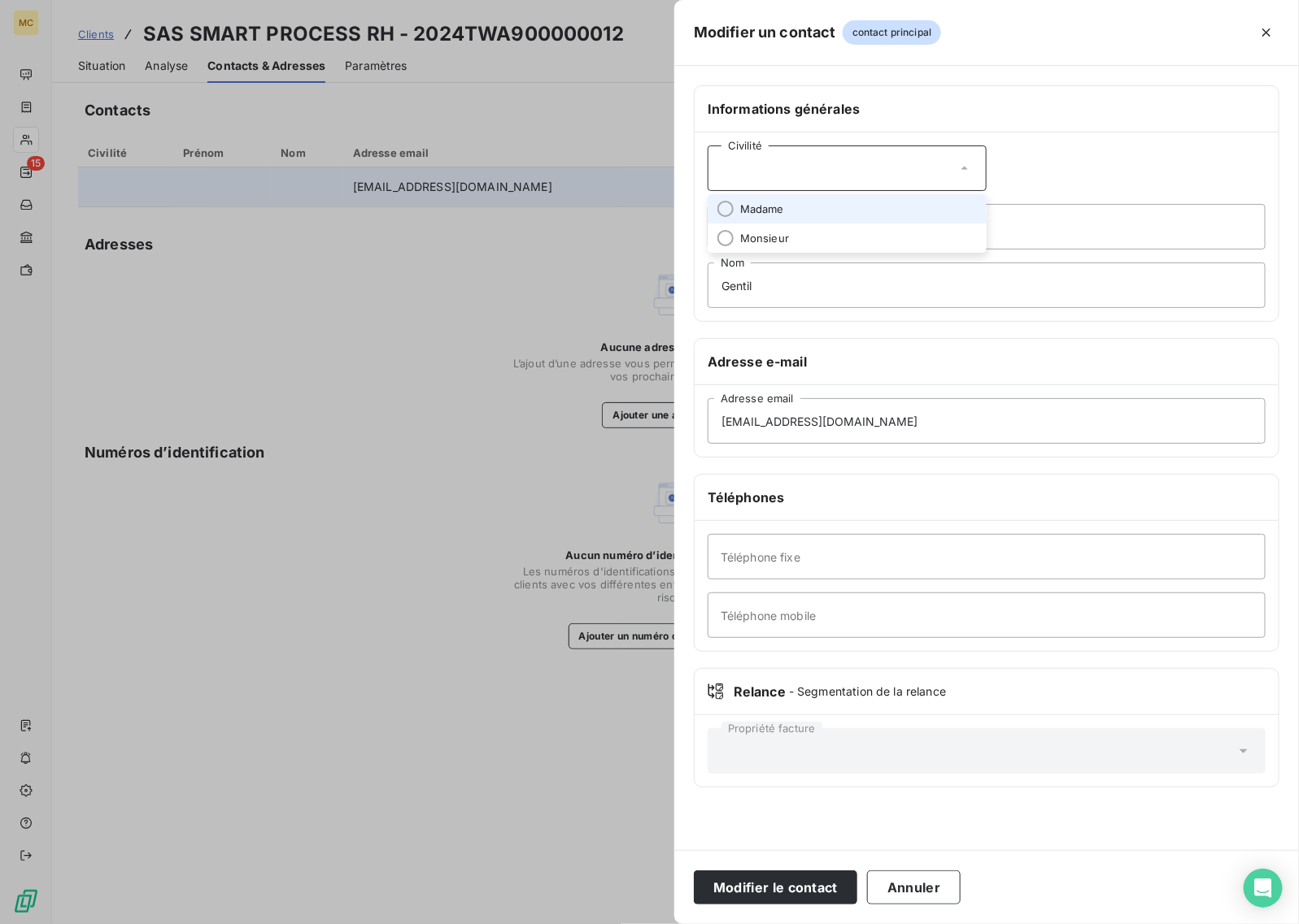
click at [782, 214] on span "Madame" at bounding box center [762, 209] width 44 height 16
click at [825, 614] on input "Téléphone mobile" at bounding box center [986, 615] width 558 height 45
paste input "06 25 78 29 47"
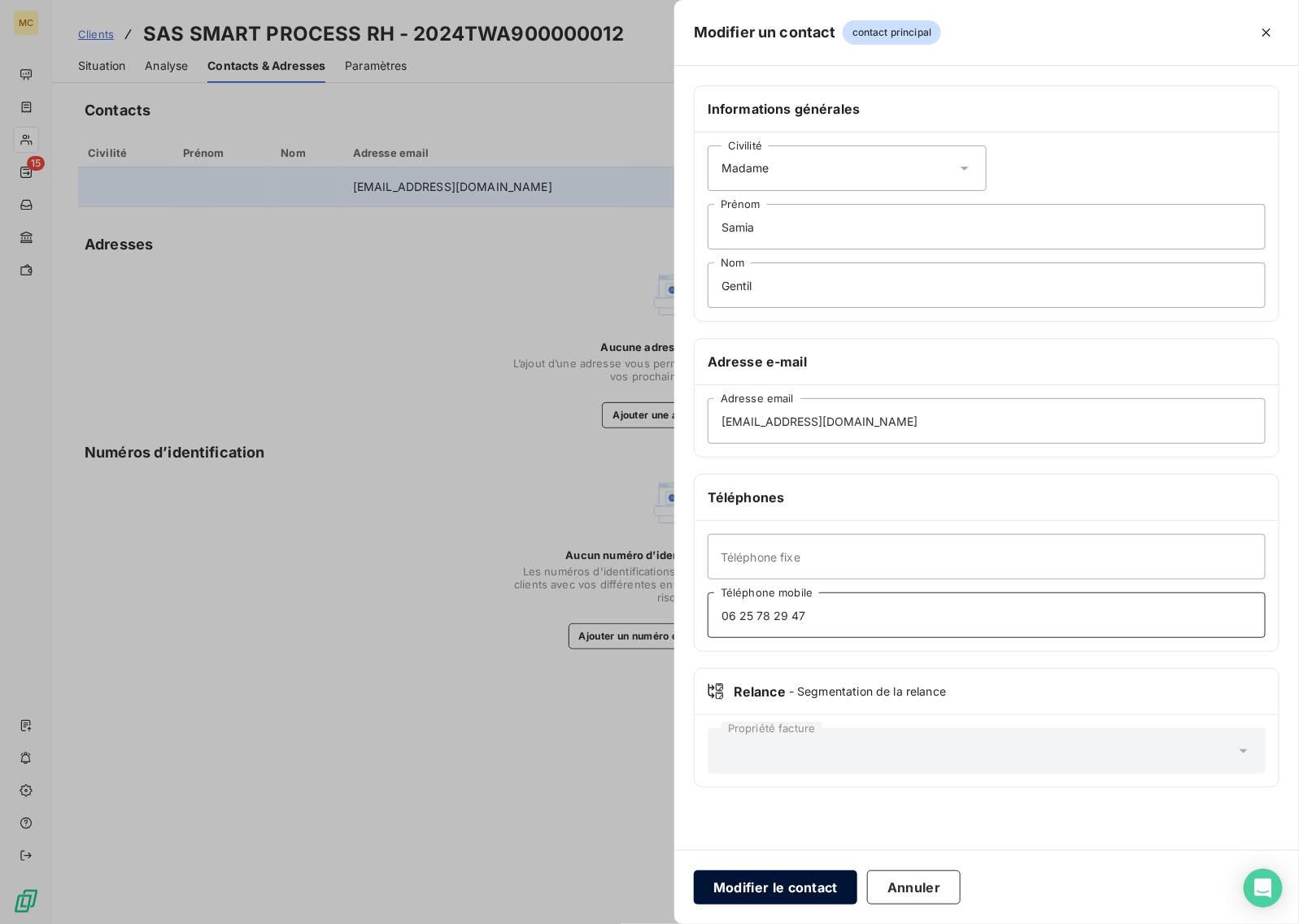
type input "06 25 78 29 47"
click at [804, 887] on button "Modifier le contact" at bounding box center [776, 887] width 163 height 34
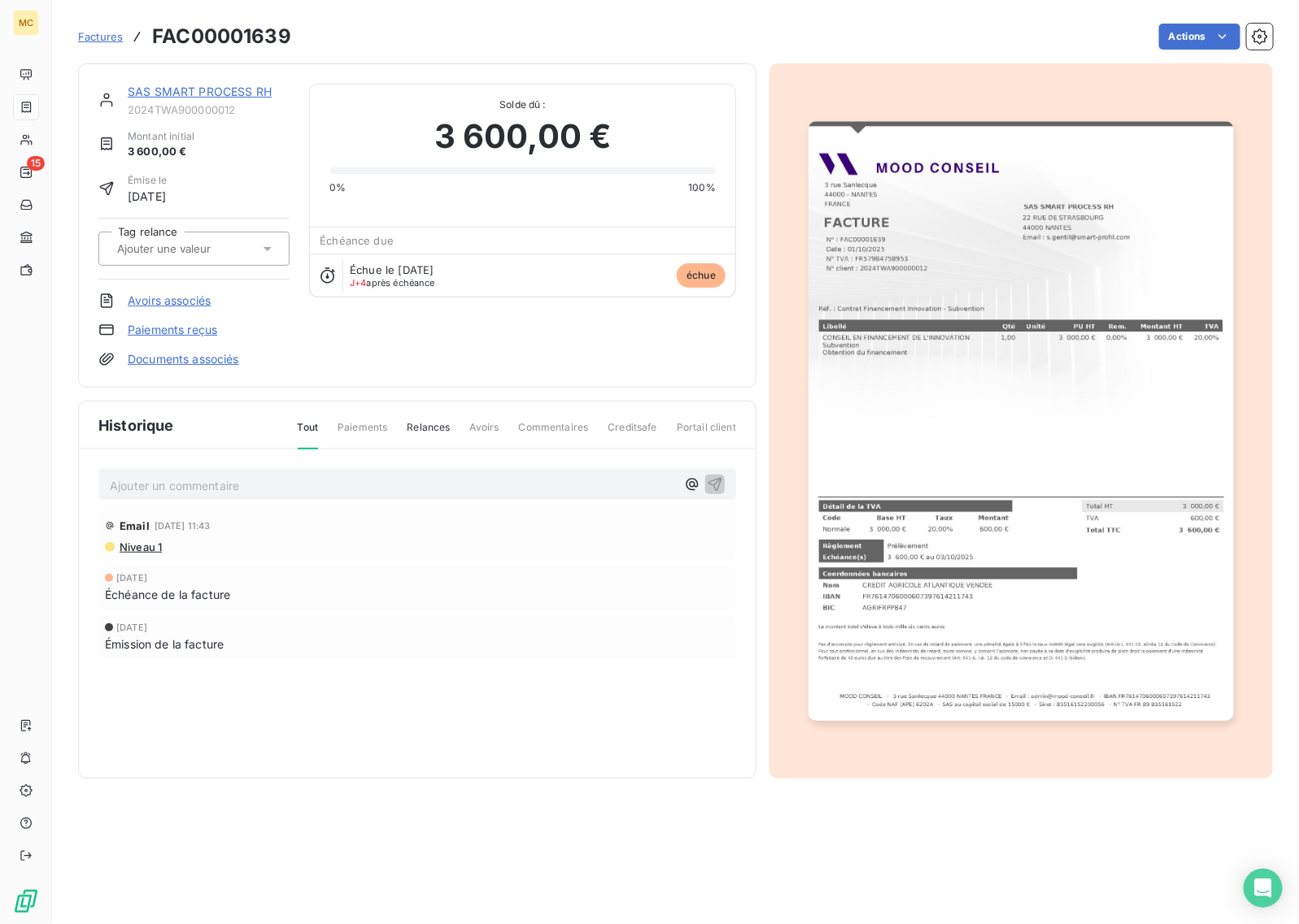
click at [240, 476] on p "Ajouter un commentaire ﻿" at bounding box center [393, 486] width 566 height 21
drag, startPoint x: 441, startPoint y: 483, endPoint x: 179, endPoint y: 485, distance: 262.0
click at [179, 485] on p "07/10 KYV : Relance pour le règlement de la facture 1639" at bounding box center [393, 485] width 566 height 19
click at [213, 483] on p "07/10 KYV :" at bounding box center [393, 485] width 566 height 19
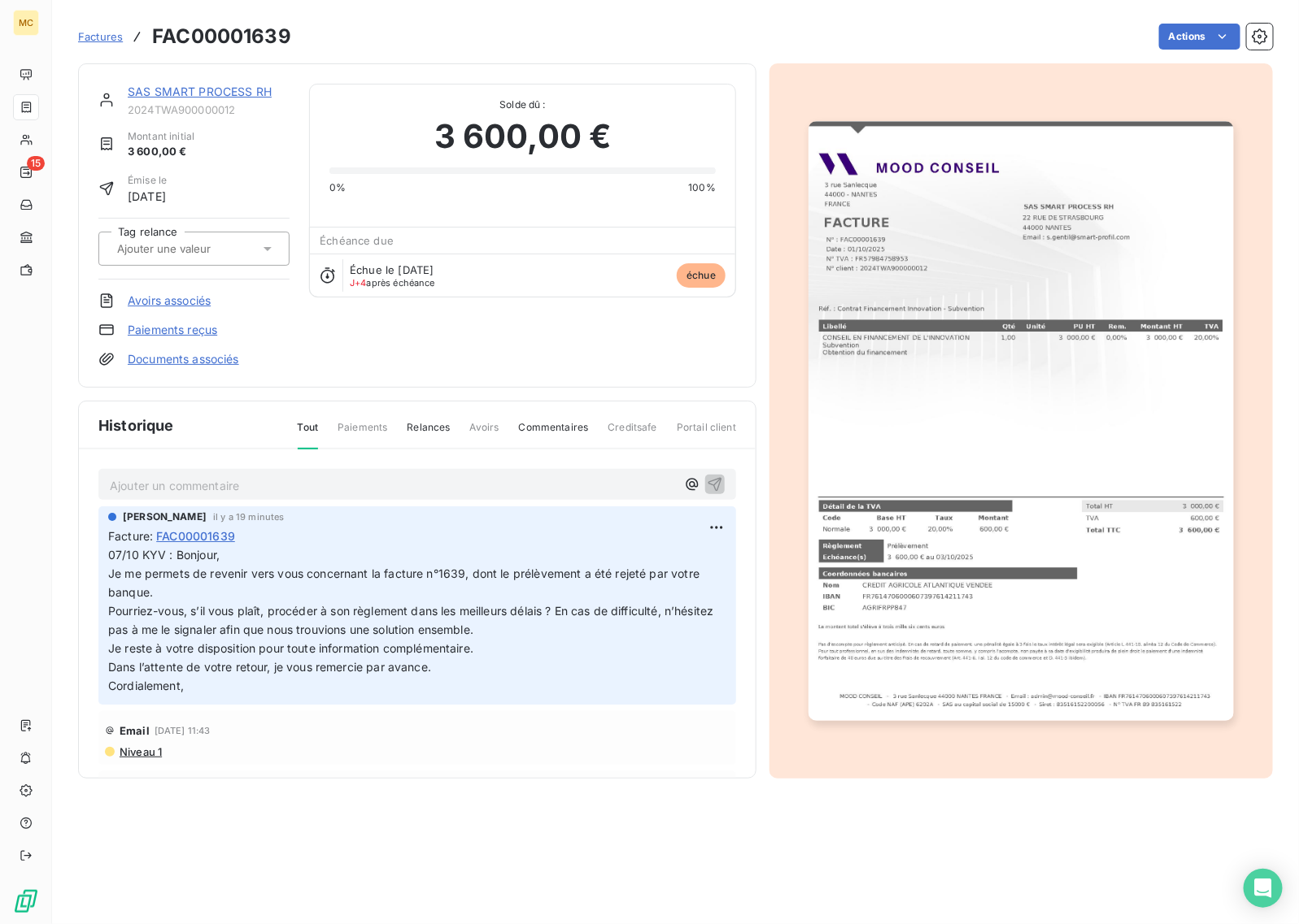
drag, startPoint x: 437, startPoint y: 364, endPoint x: 477, endPoint y: 204, distance: 164.9
click at [437, 364] on div "SAS SMART PROCESS RH 2024TWA900000012 Montant initial 3 600,00 € Émise le 1 oct…" at bounding box center [417, 226] width 638 height 284
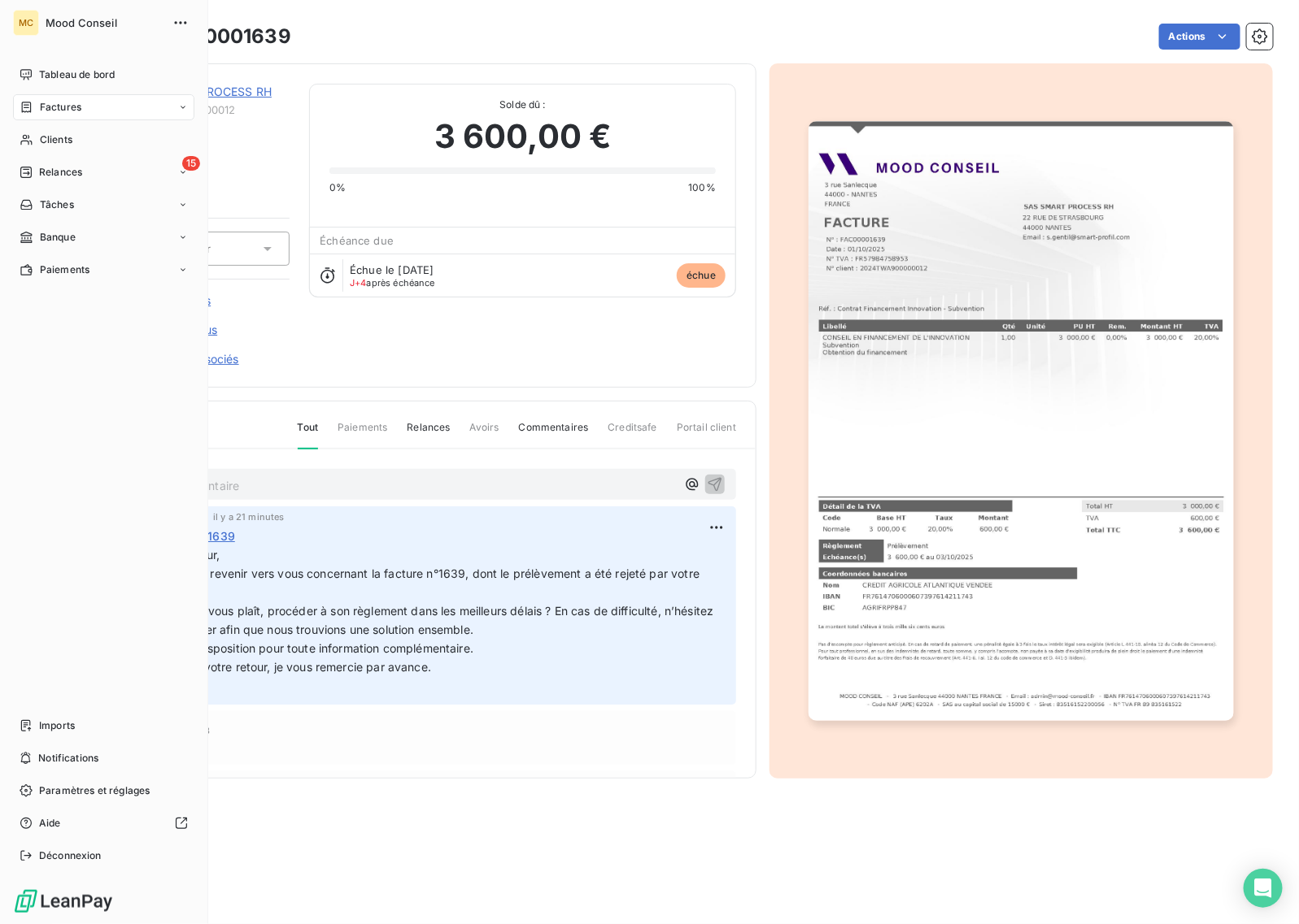
click at [42, 102] on span "Factures" at bounding box center [60, 107] width 41 height 15
click at [25, 101] on icon at bounding box center [26, 107] width 14 height 13
click at [100, 144] on div "Factures" at bounding box center [113, 140] width 162 height 26
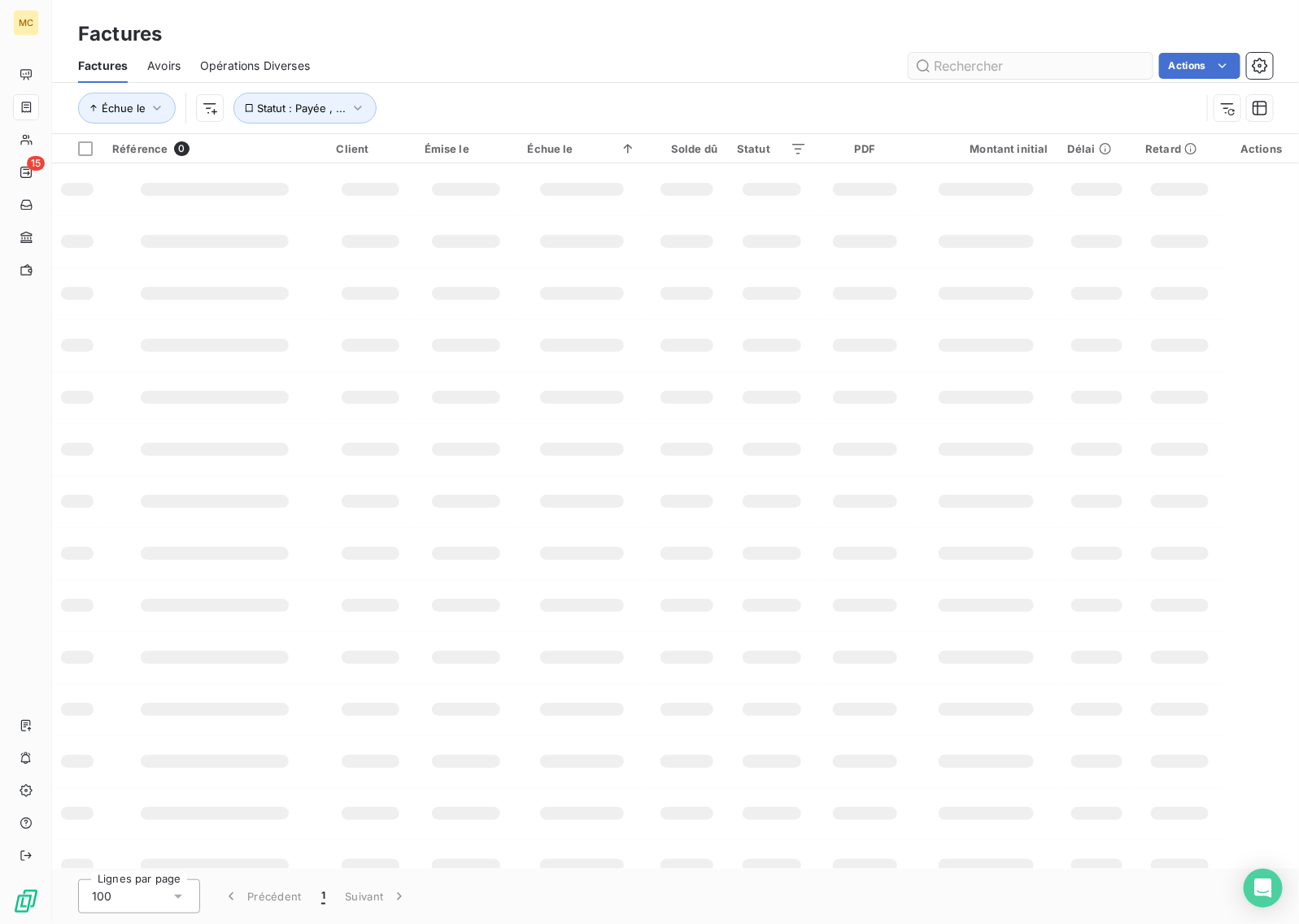
click at [956, 74] on input "text" at bounding box center [1031, 66] width 244 height 26
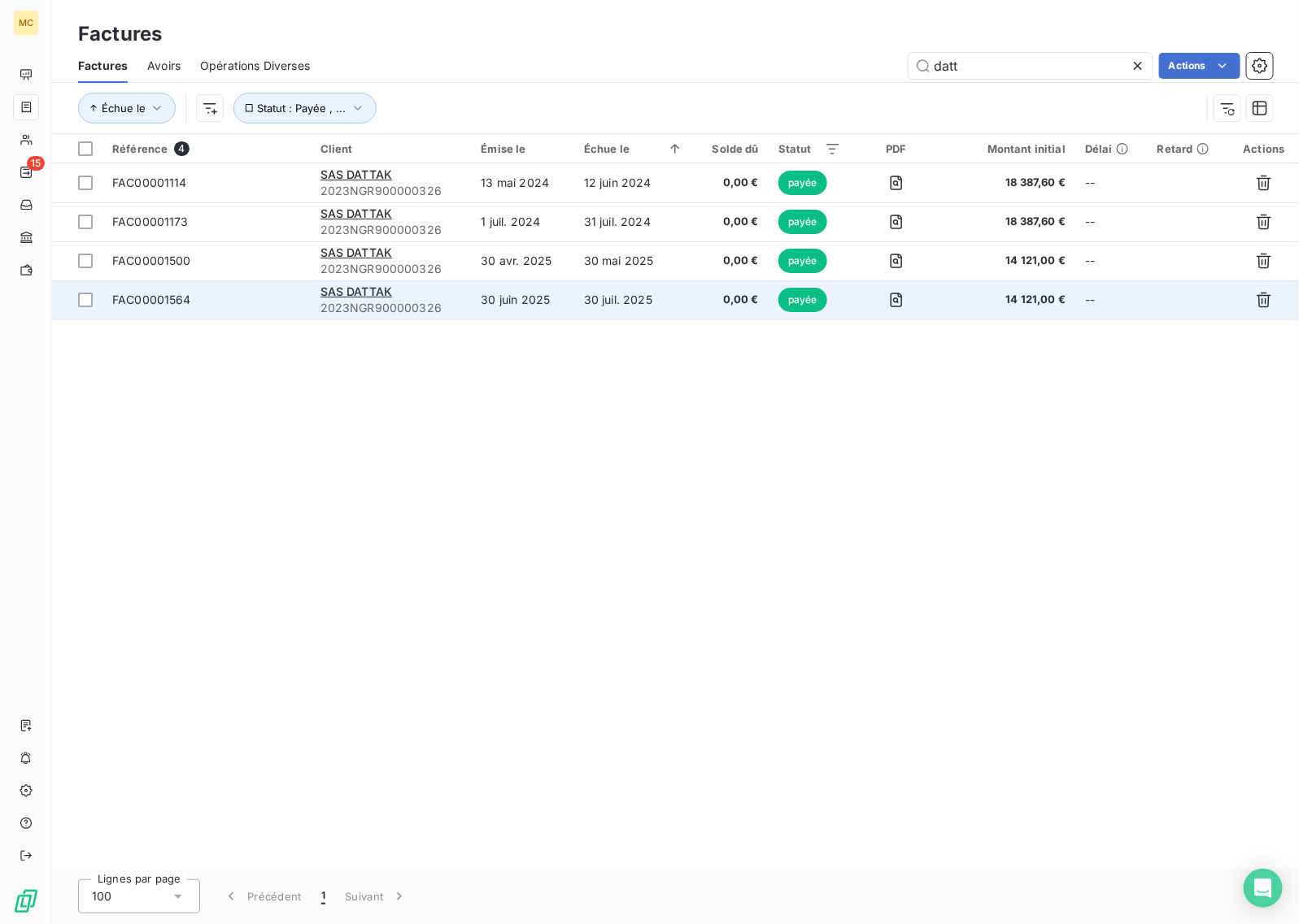
type input "datt"
click at [542, 303] on td "30 juin 2025" at bounding box center [523, 299] width 102 height 39
